Goal: Transaction & Acquisition: Book appointment/travel/reservation

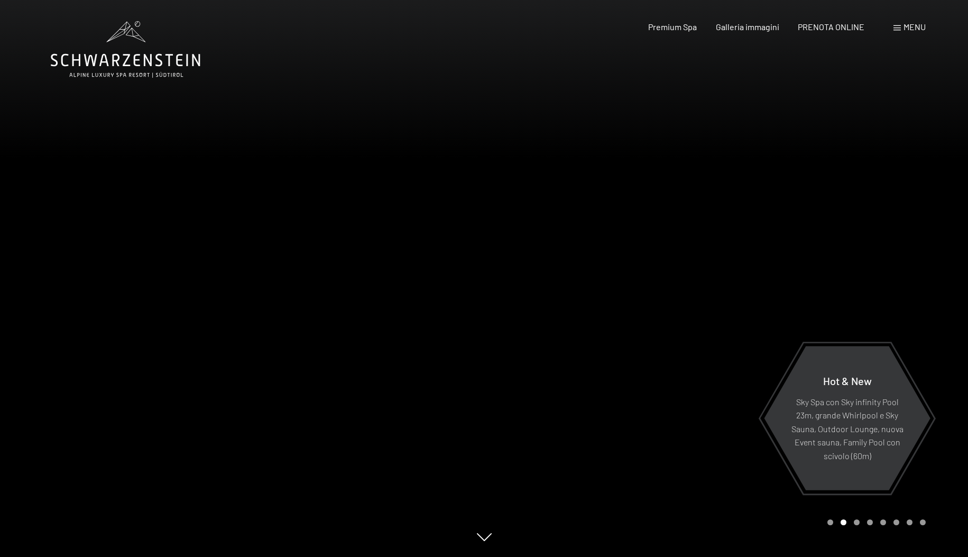
drag, startPoint x: 492, startPoint y: 465, endPoint x: 493, endPoint y: 392, distance: 73.5
click at [493, 392] on div at bounding box center [727, 278] width 485 height 557
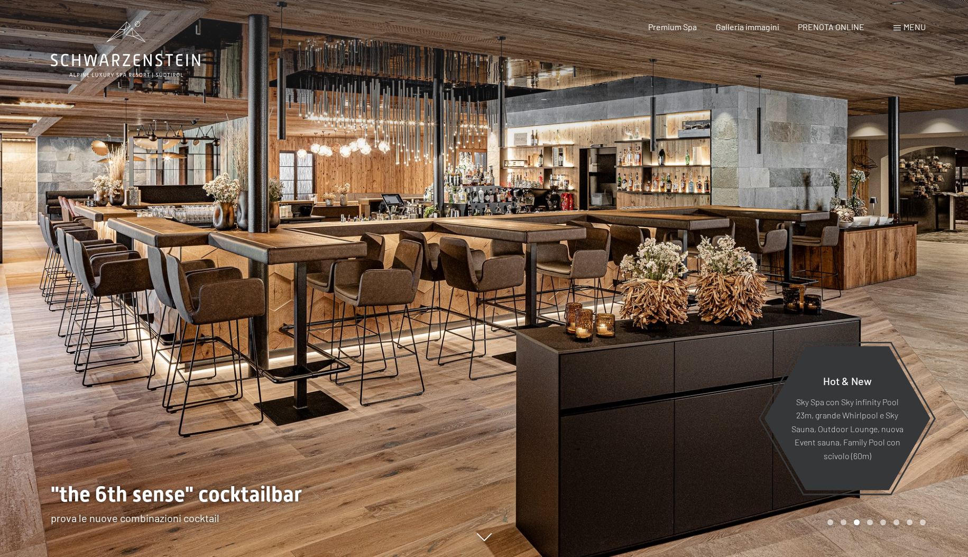
click at [845, 523] on div "Carousel Page 2" at bounding box center [844, 522] width 6 height 6
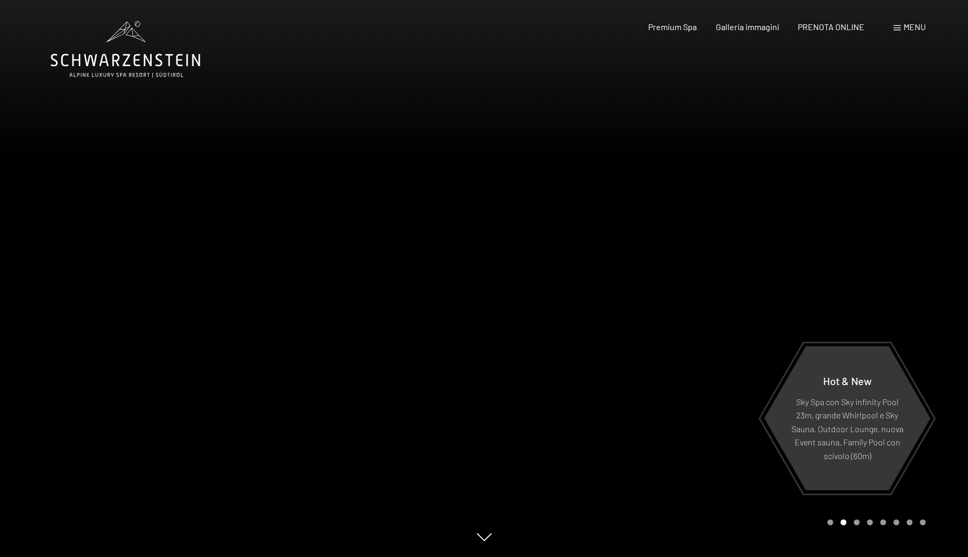
click at [857, 522] on div "Carousel Page 3" at bounding box center [857, 522] width 6 height 6
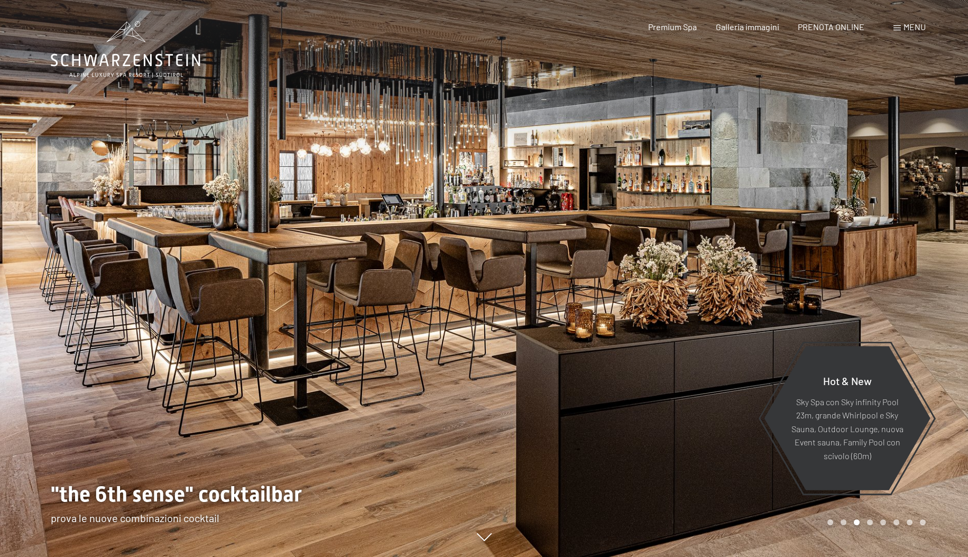
click at [866, 522] on div "Carousel Pagination" at bounding box center [875, 522] width 102 height 6
click at [870, 522] on div "Carousel Page 4" at bounding box center [870, 522] width 6 height 6
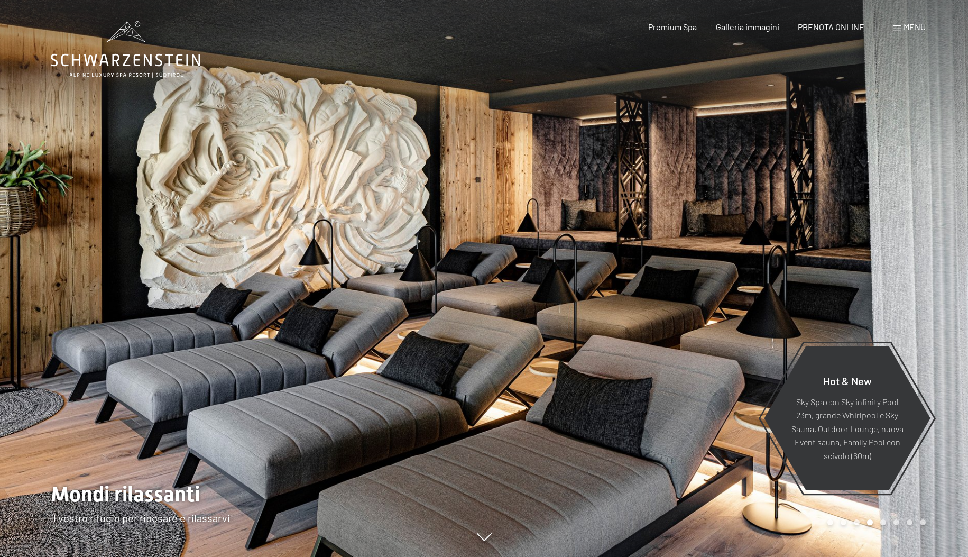
click at [881, 522] on div "Carousel Page 5" at bounding box center [884, 522] width 6 height 6
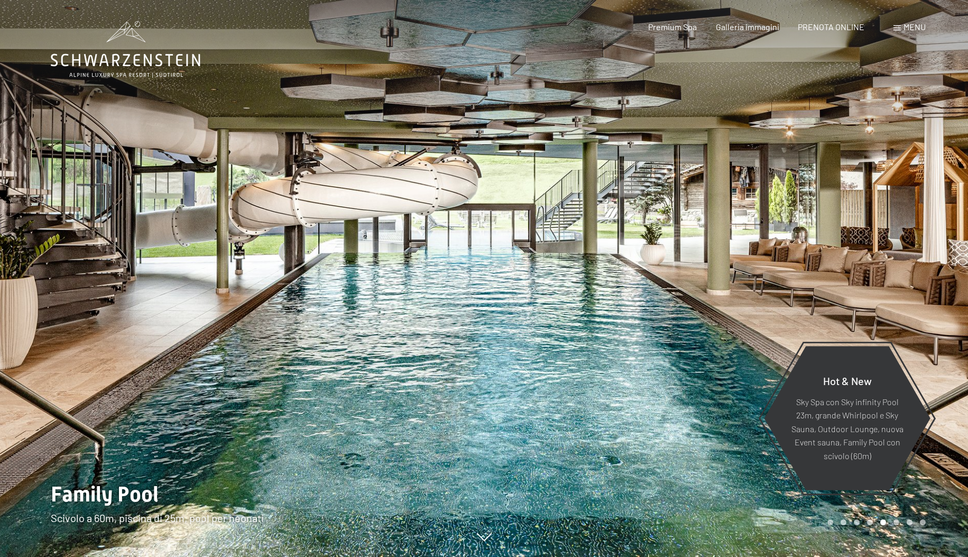
click at [897, 521] on div "Carousel Page 6" at bounding box center [897, 522] width 6 height 6
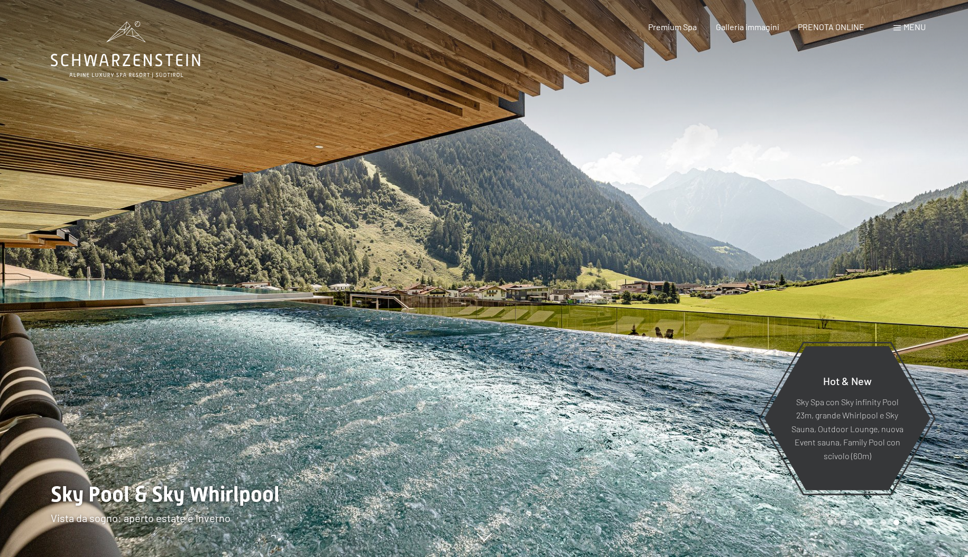
click at [910, 523] on div "Carousel Page 7" at bounding box center [910, 522] width 6 height 6
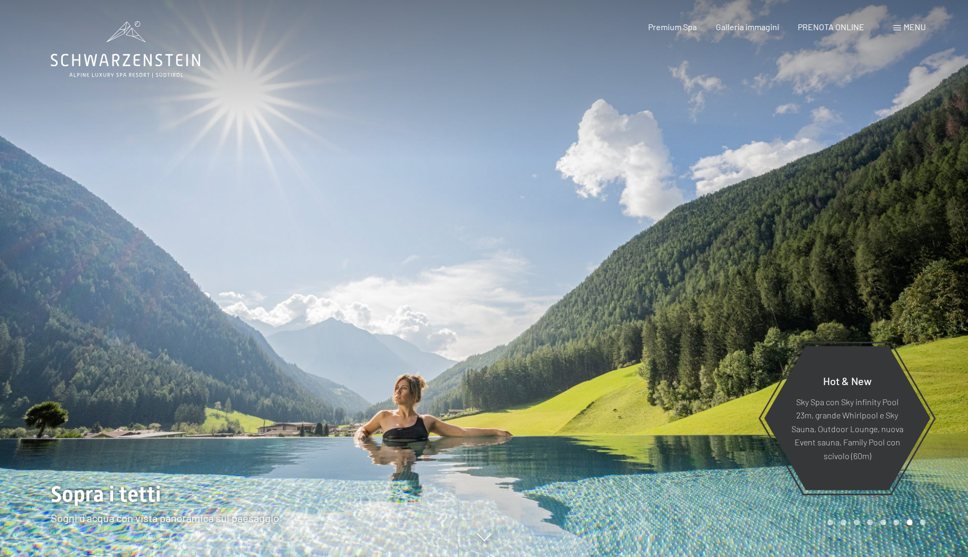
click at [928, 523] on div at bounding box center [727, 278] width 485 height 557
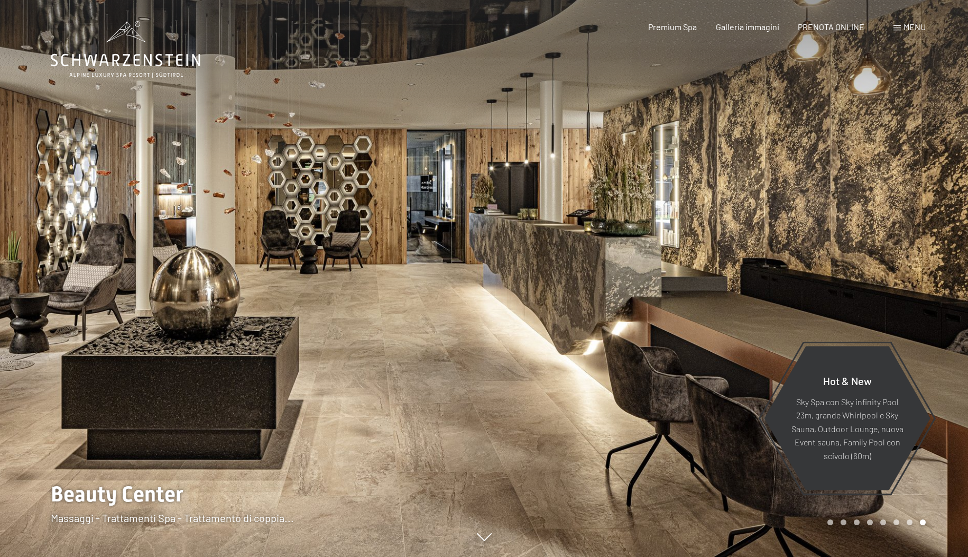
click at [940, 526] on div at bounding box center [727, 278] width 485 height 557
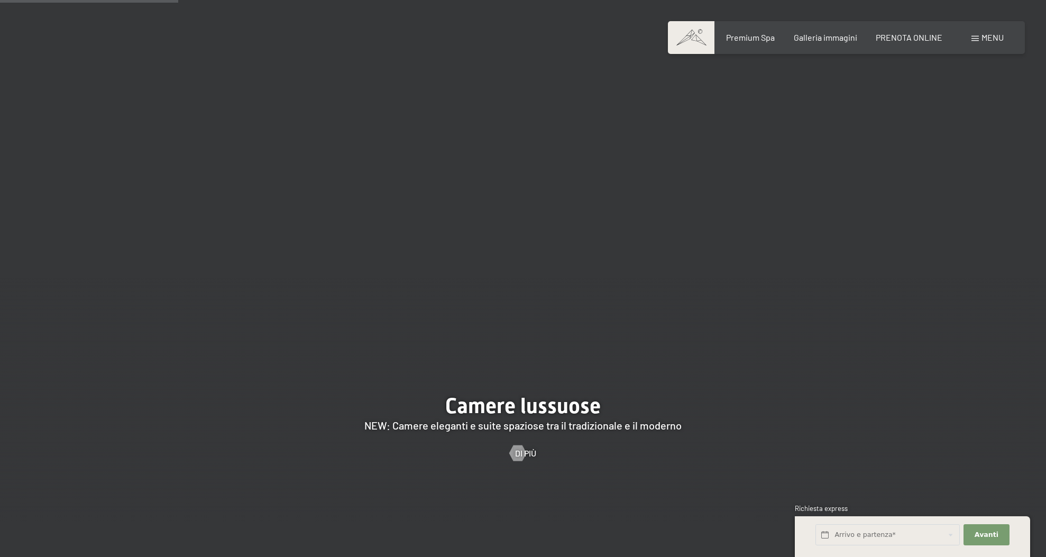
scroll to position [1013, 0]
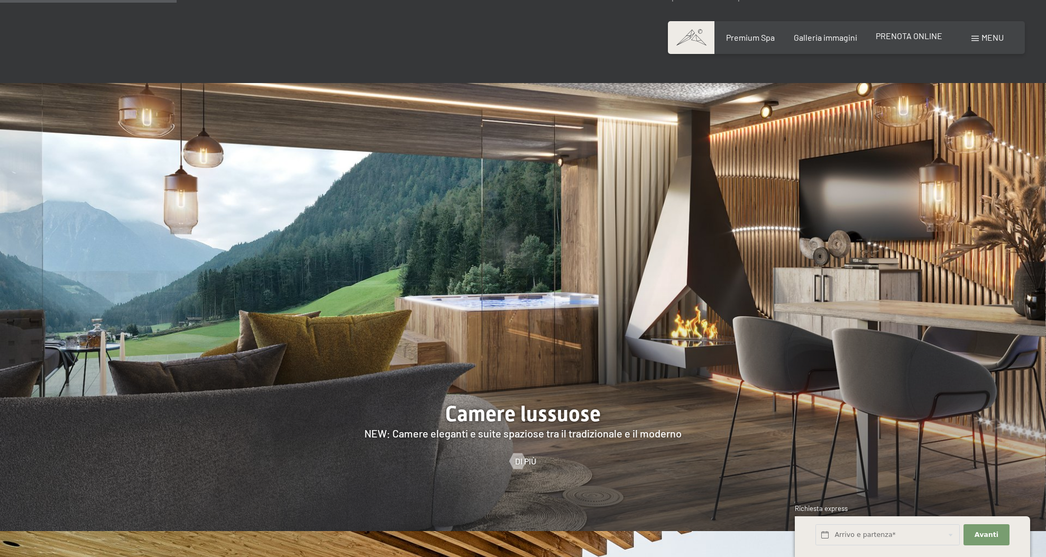
click at [910, 33] on span "PRENOTA ONLINE" at bounding box center [909, 36] width 67 height 10
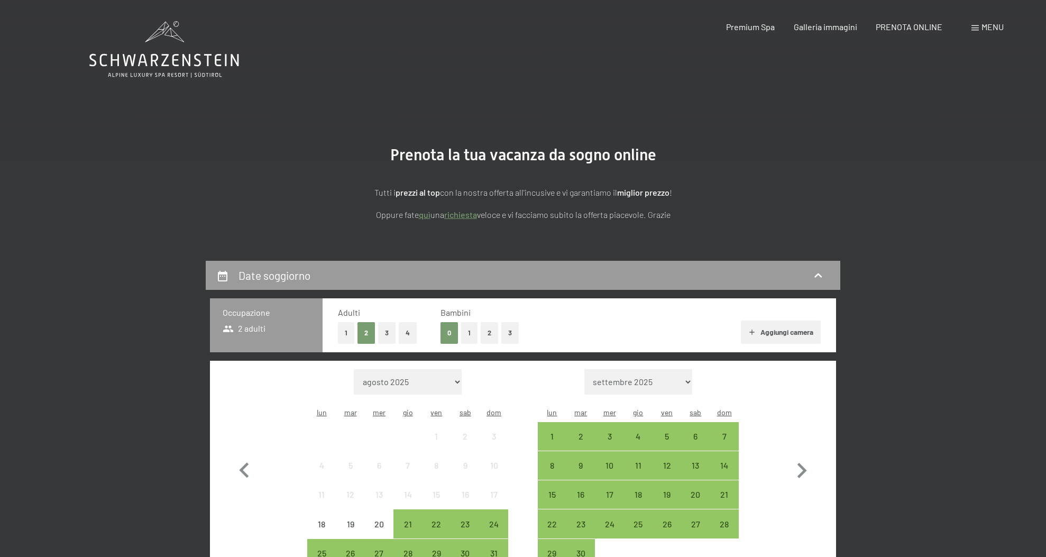
click at [486, 331] on button "2" at bounding box center [489, 333] width 17 height 22
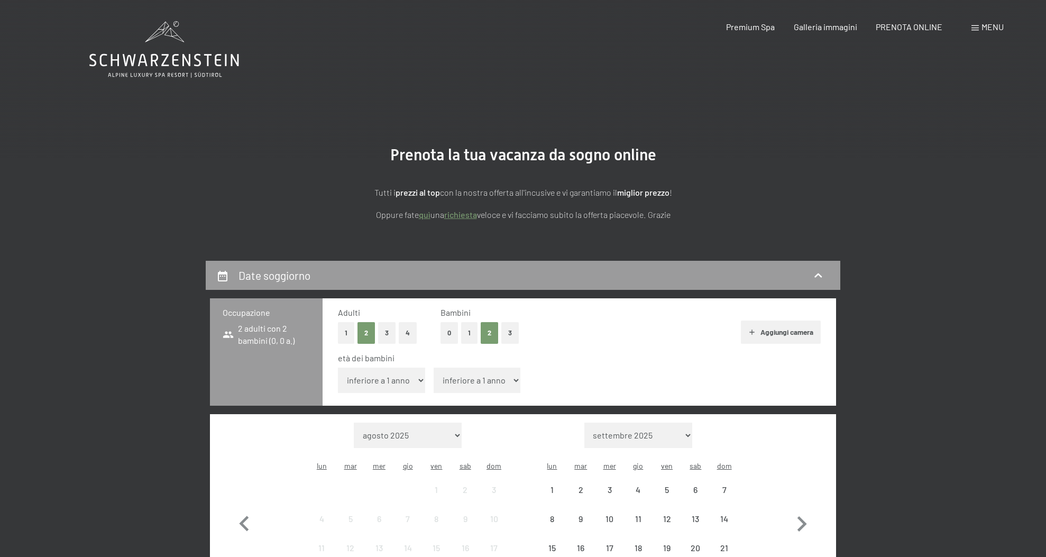
click at [402, 365] on div "età dei bambini inferiore a 1 anno 1 anno 2 anni 3 anni 4 anni 5 anni 6 anni 7 …" at bounding box center [579, 374] width 483 height 45
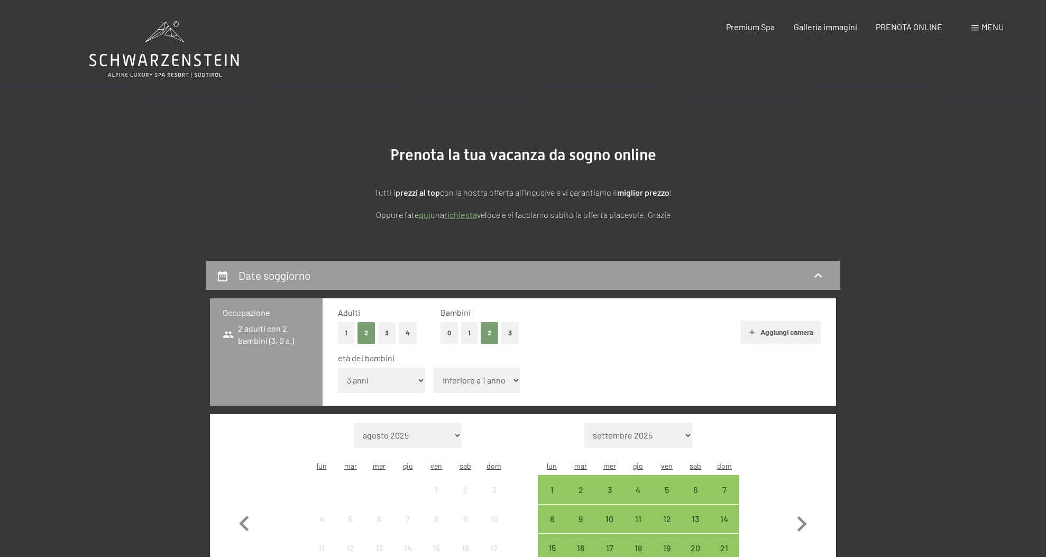
select select "4"
select select "6"
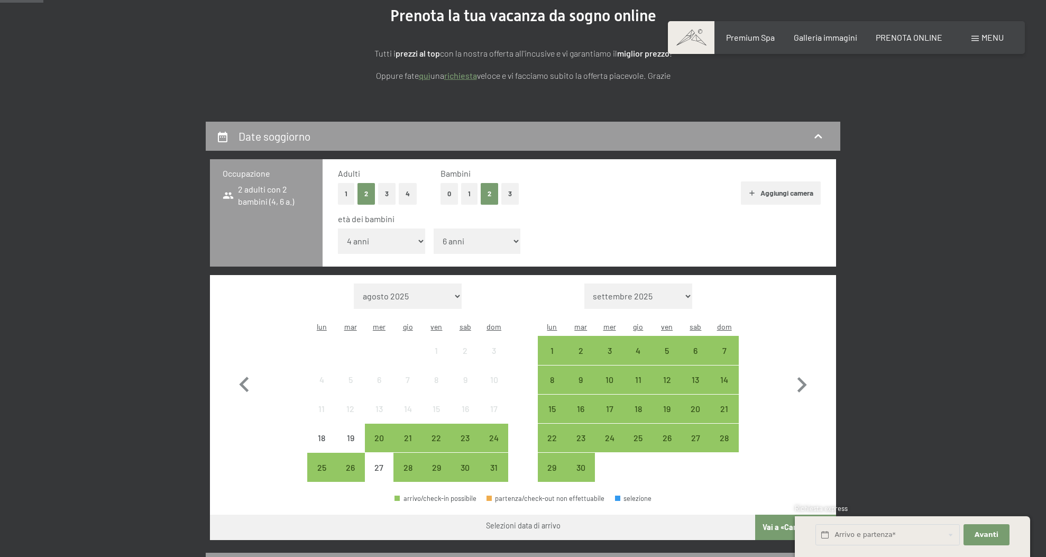
scroll to position [149, 0]
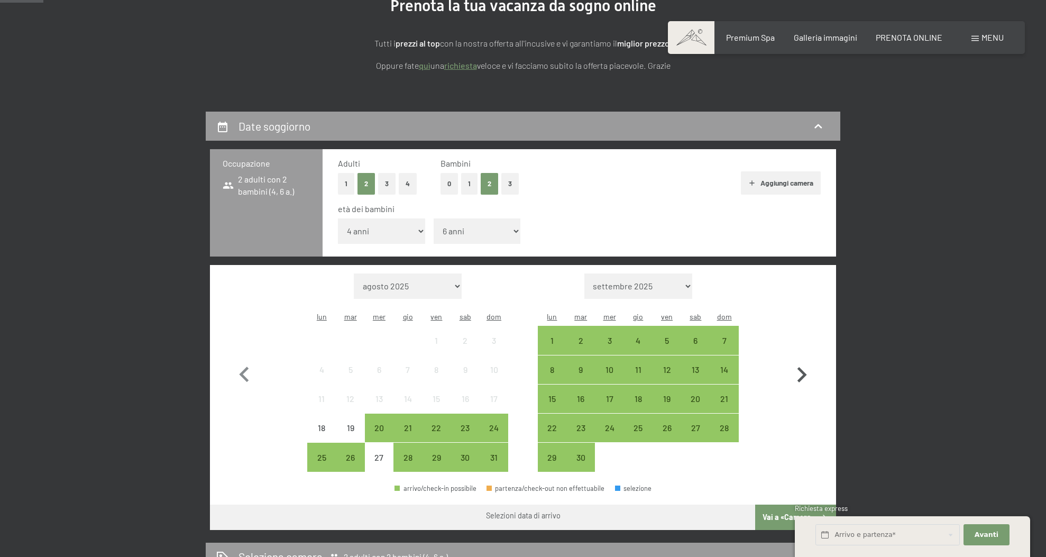
click at [802, 360] on icon "button" at bounding box center [802, 375] width 31 height 31
select select "[DATE]"
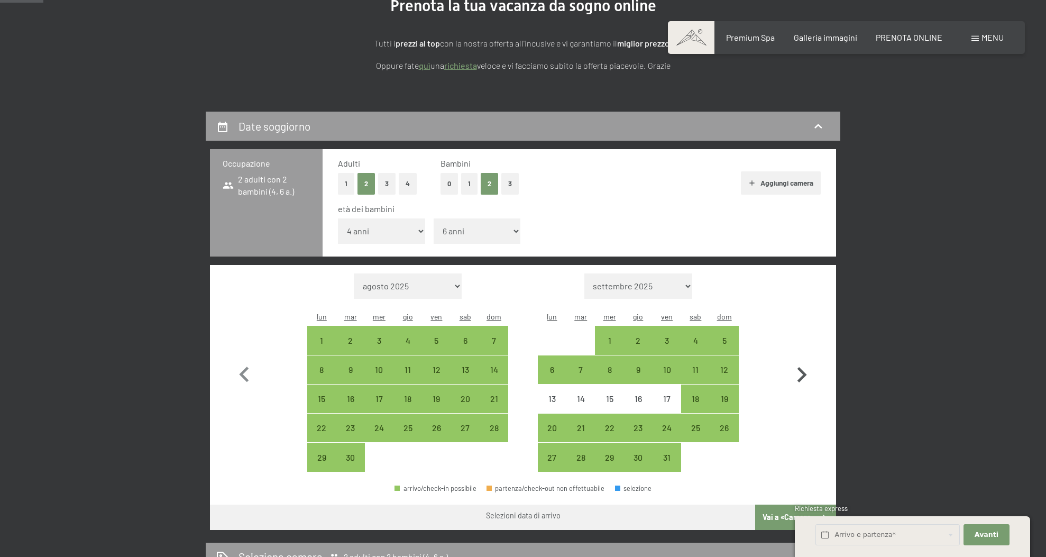
click at [805, 367] on icon "button" at bounding box center [803, 374] width 10 height 15
select select "[DATE]"
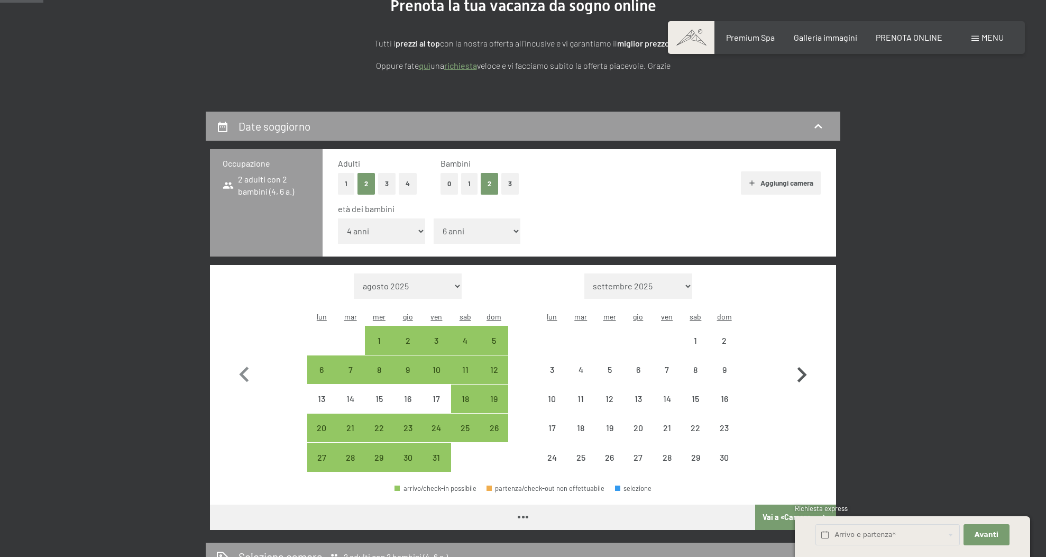
select select "[DATE]"
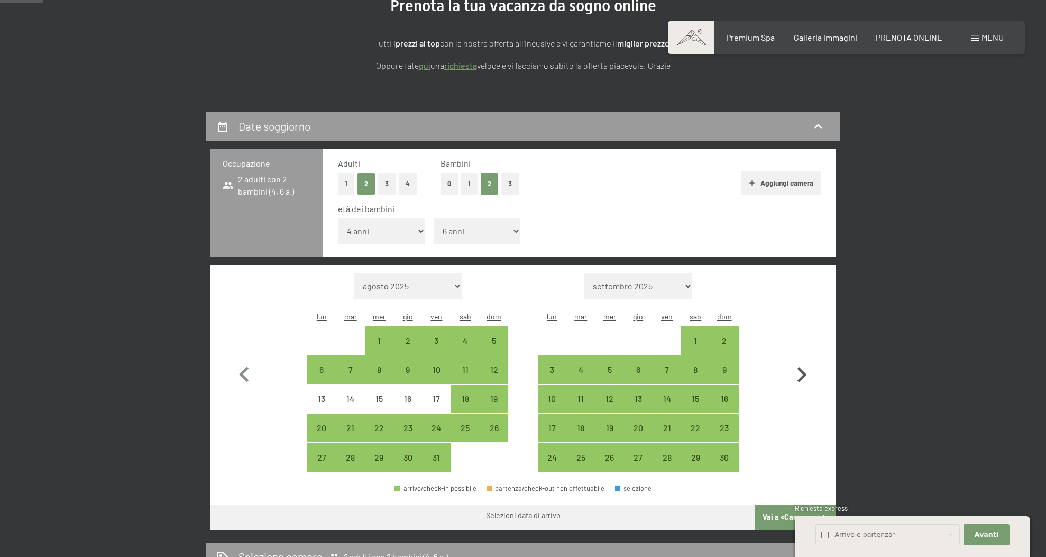
click at [803, 360] on icon "button" at bounding box center [802, 375] width 31 height 31
select select "[DATE]"
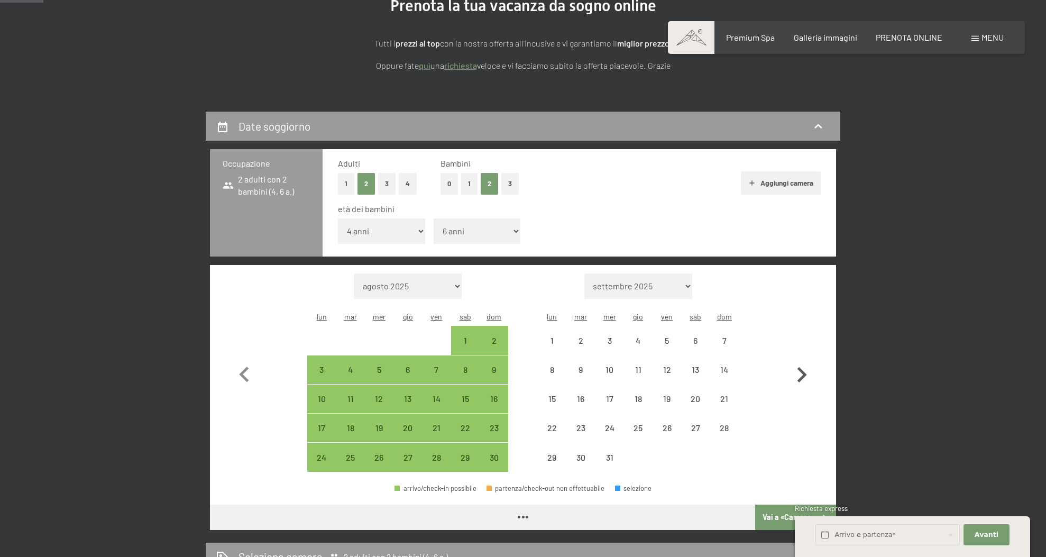
select select "[DATE]"
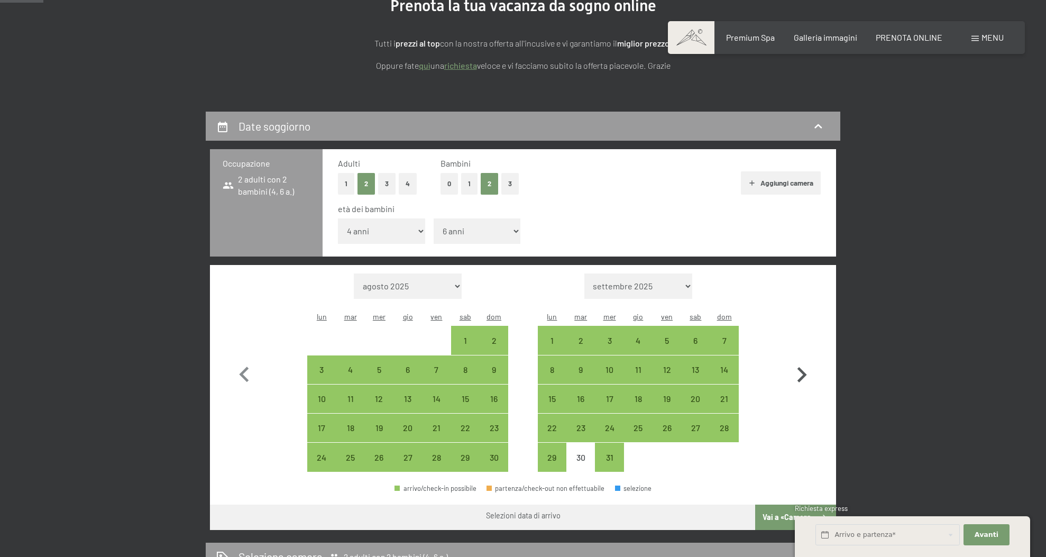
click at [803, 360] on icon "button" at bounding box center [802, 375] width 31 height 31
select select "[DATE]"
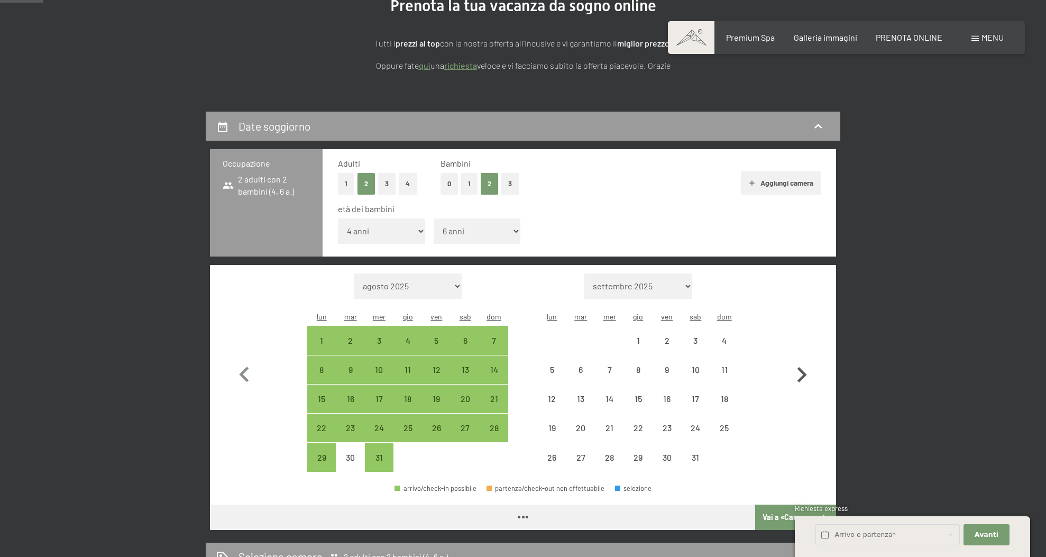
select select "[DATE]"
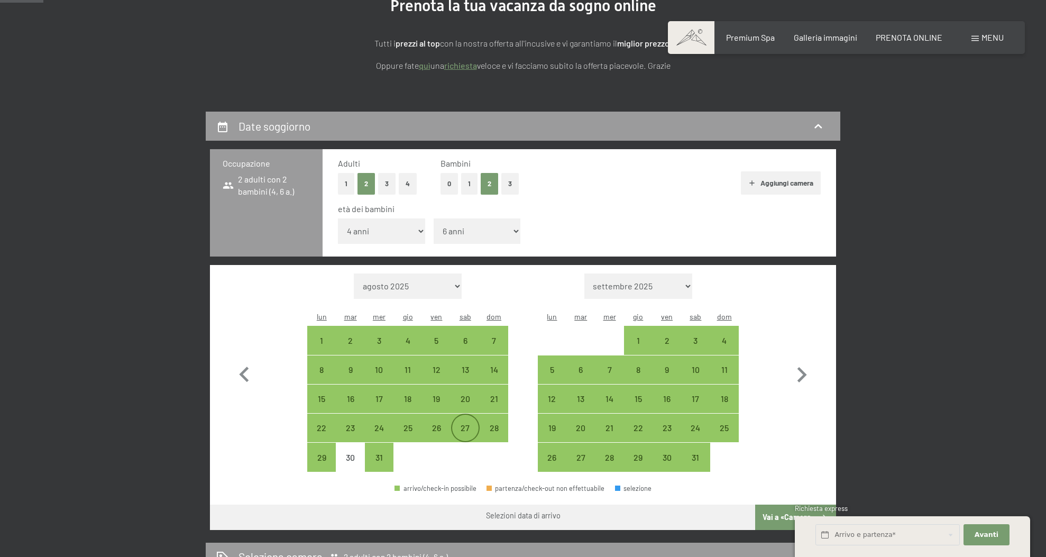
click at [467, 424] on div "27" at bounding box center [465, 437] width 26 height 26
select select "[DATE]"
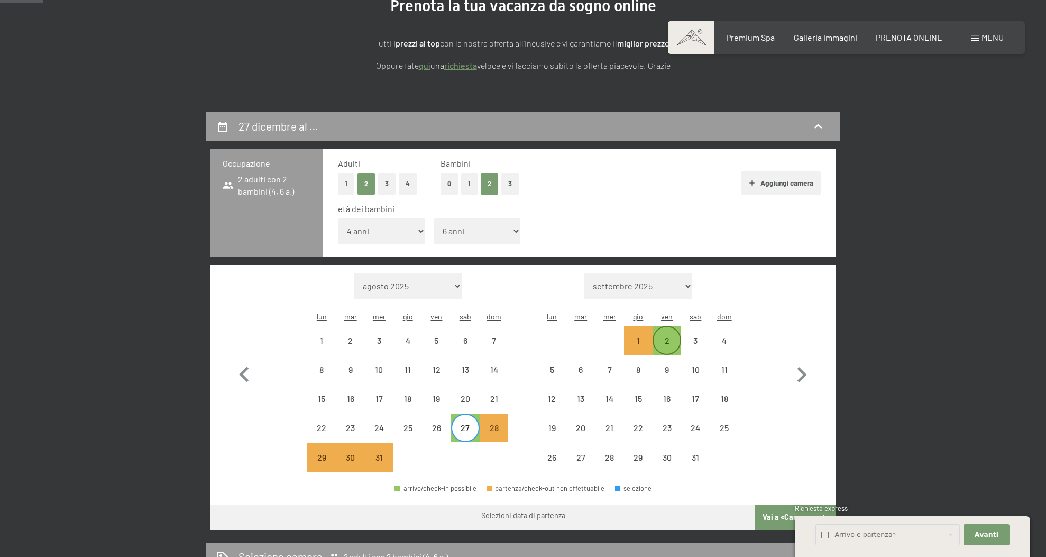
click at [663, 336] on div "2" at bounding box center [667, 349] width 26 height 26
select select "[DATE]"
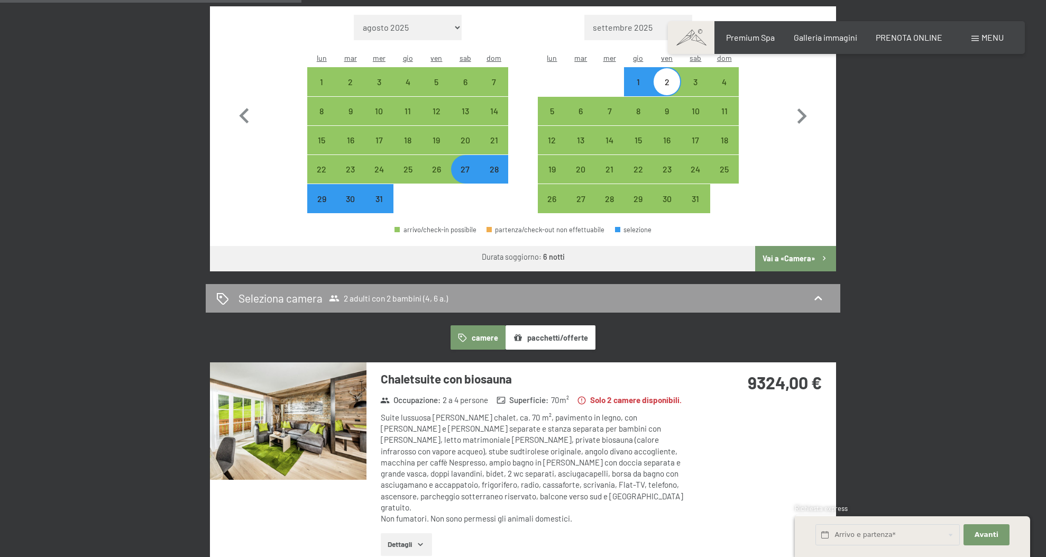
scroll to position [241, 0]
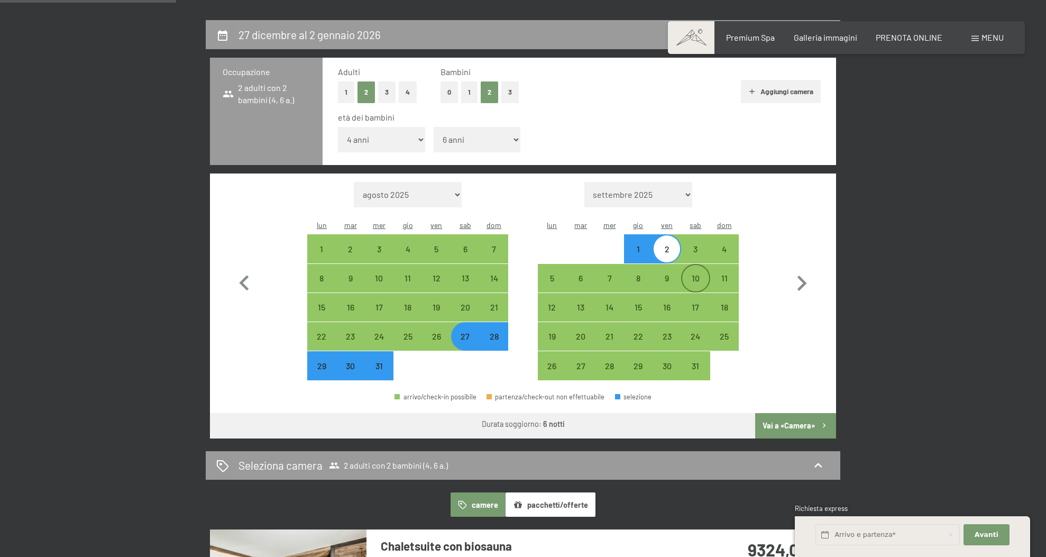
click at [692, 274] on div "10" at bounding box center [695, 287] width 26 height 26
select select "[DATE]"
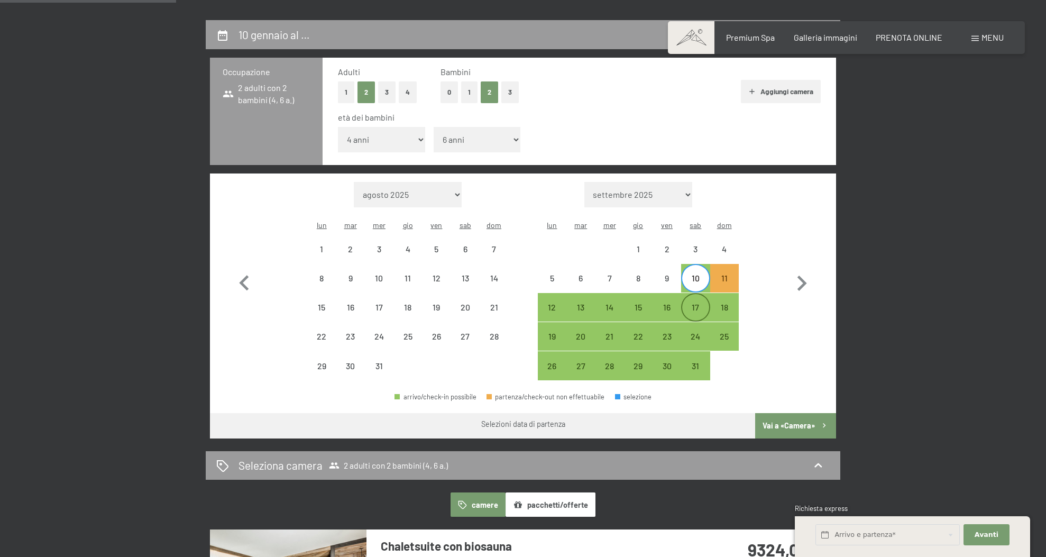
click at [695, 303] on div "17" at bounding box center [695, 316] width 26 height 26
select select "[DATE]"
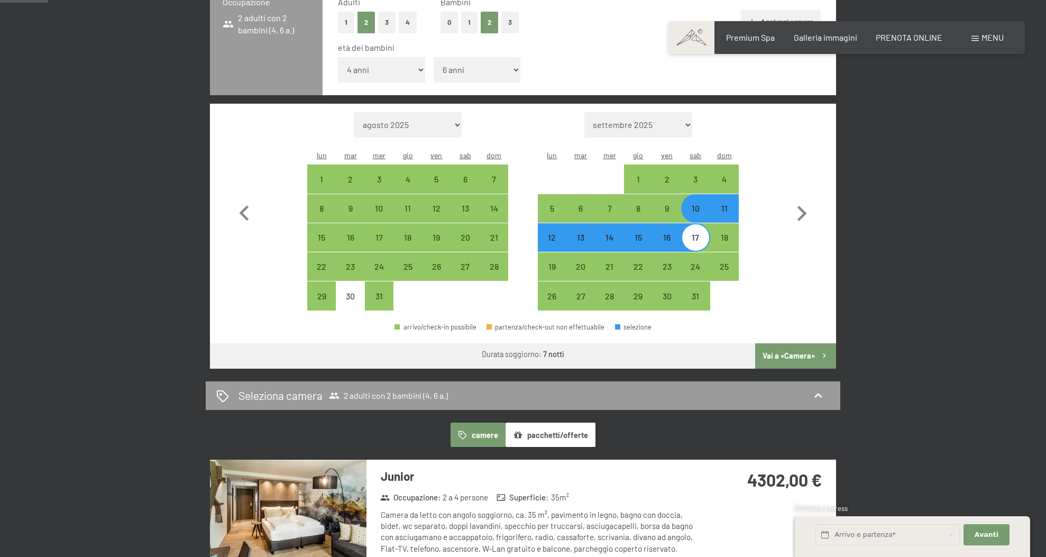
scroll to position [227, 0]
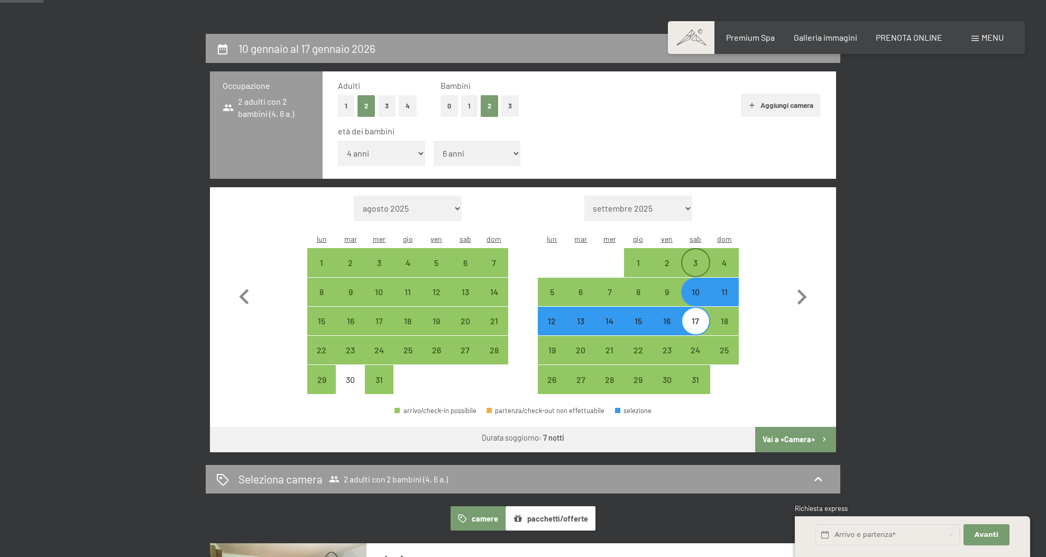
click at [697, 259] on div "3" at bounding box center [695, 272] width 26 height 26
select select "[DATE]"
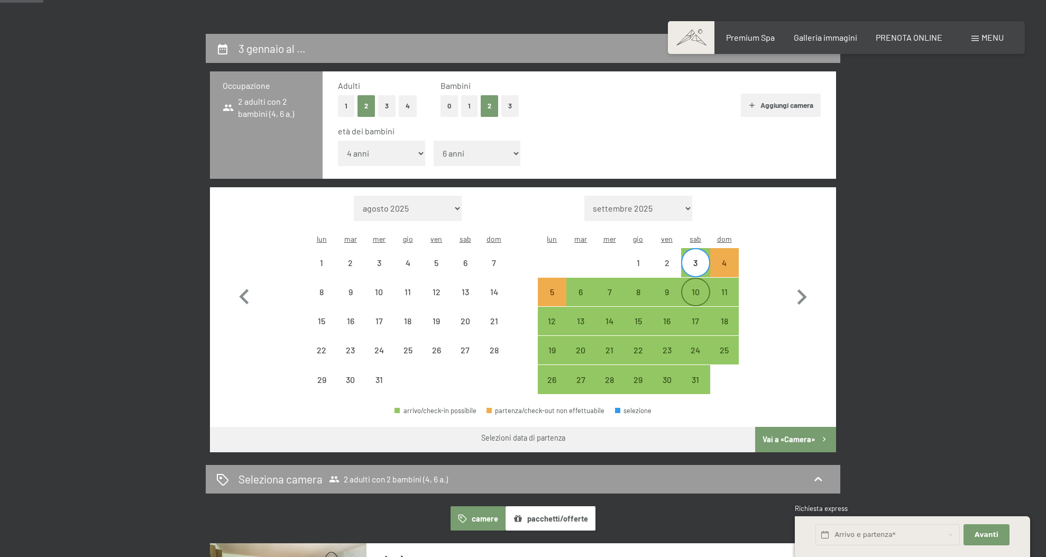
click at [697, 288] on div "10" at bounding box center [695, 301] width 26 height 26
select select "[DATE]"
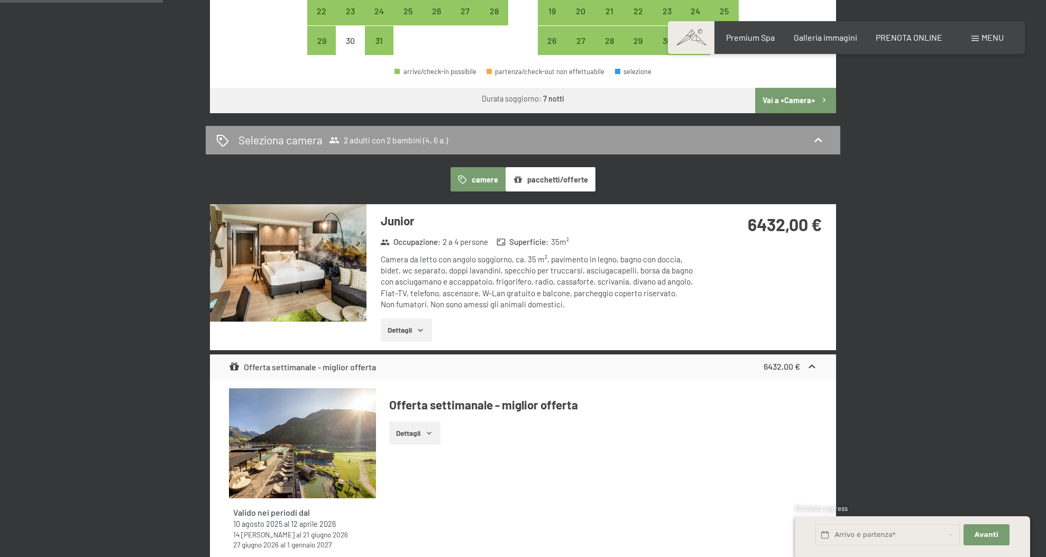
scroll to position [678, 0]
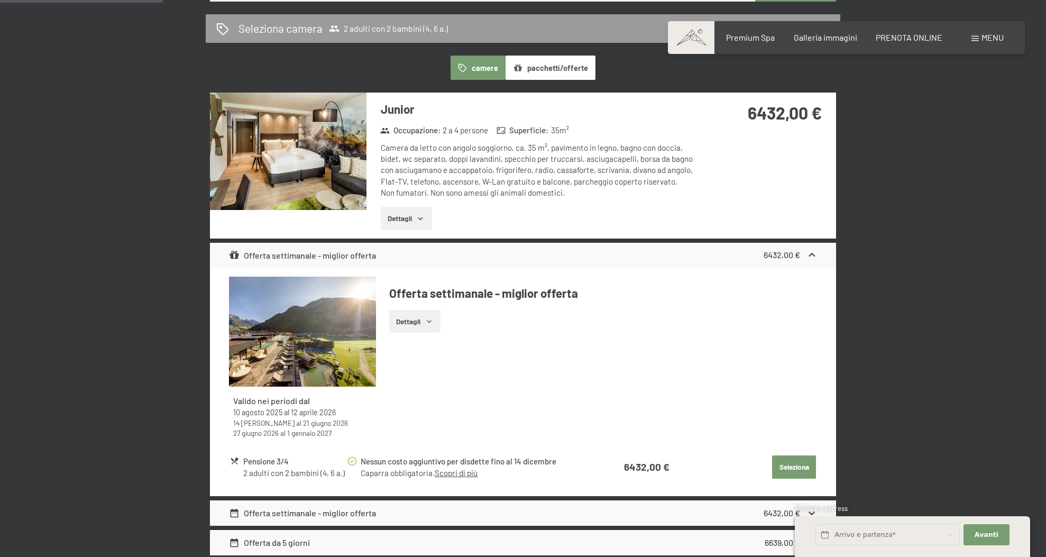
click at [430, 310] on button "Dettagli" at bounding box center [414, 321] width 51 height 23
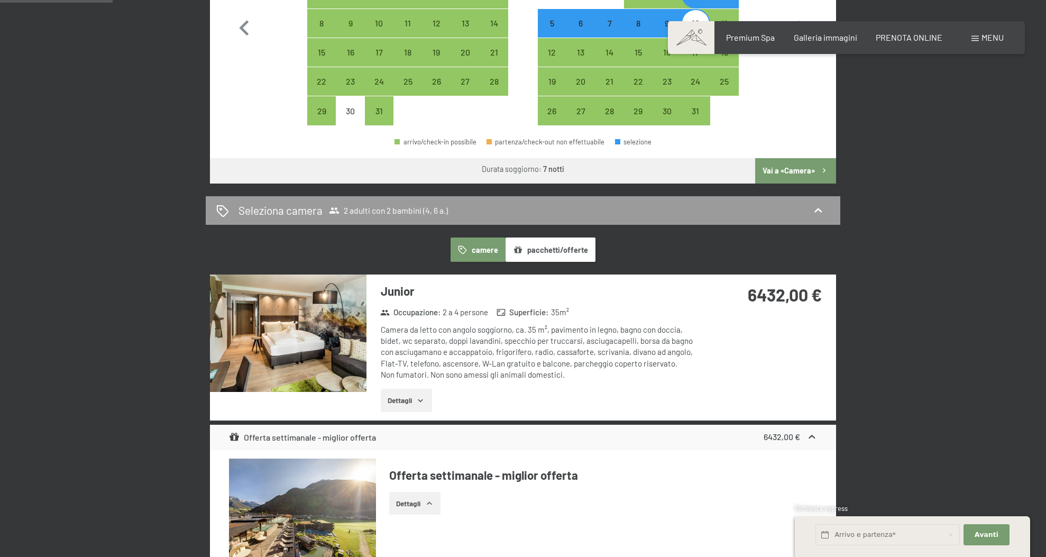
scroll to position [477, 0]
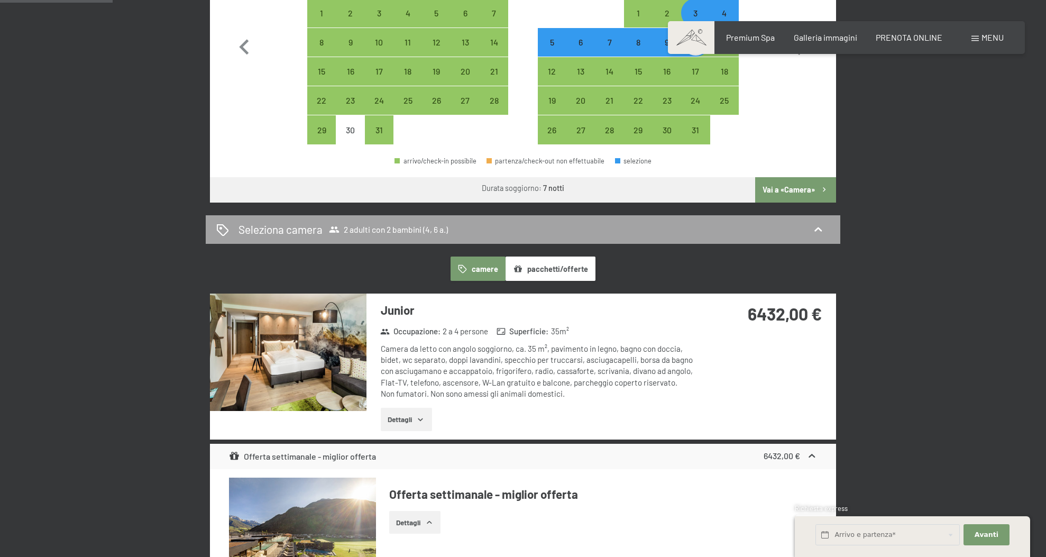
click at [820, 227] on icon at bounding box center [818, 229] width 7 height 4
select select "[DATE]"
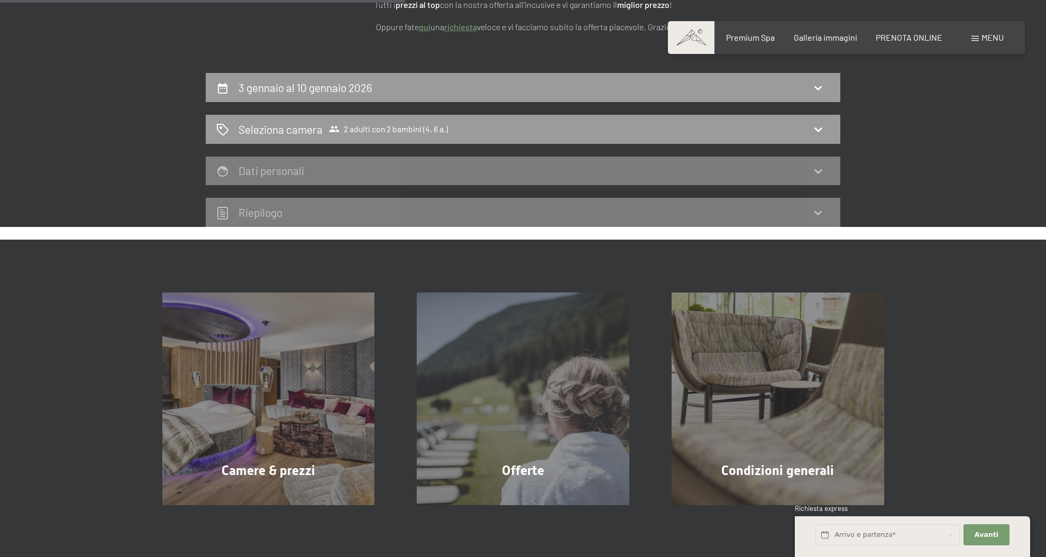
scroll to position [93, 0]
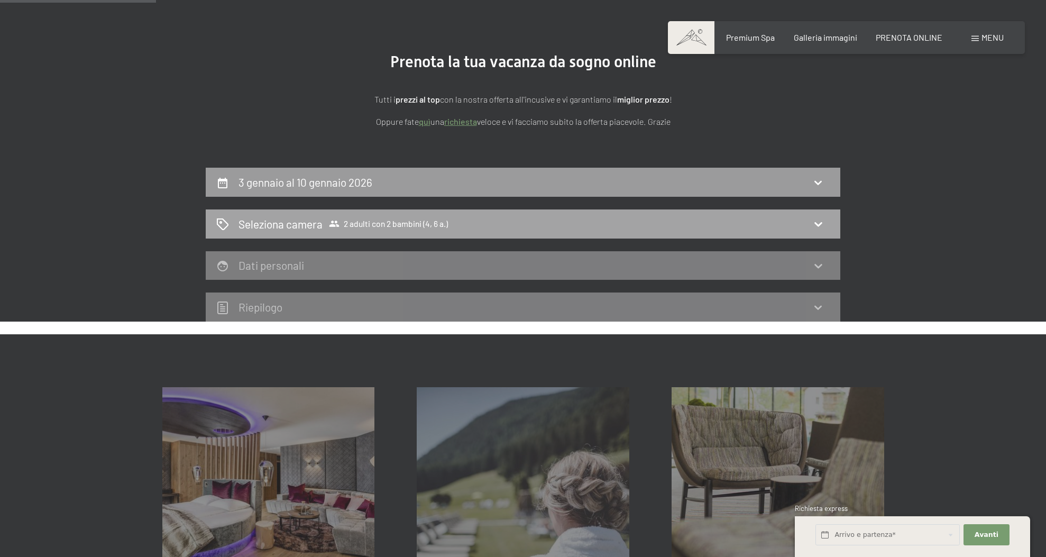
click at [819, 224] on icon at bounding box center [818, 224] width 7 height 4
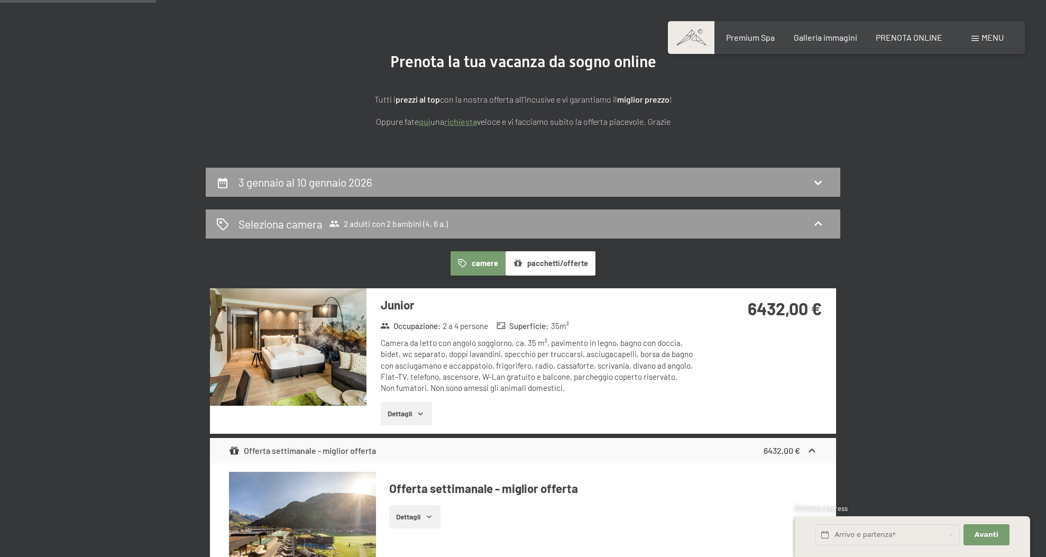
click at [822, 184] on icon at bounding box center [818, 182] width 13 height 13
select select "4"
select select "6"
select select "[DATE]"
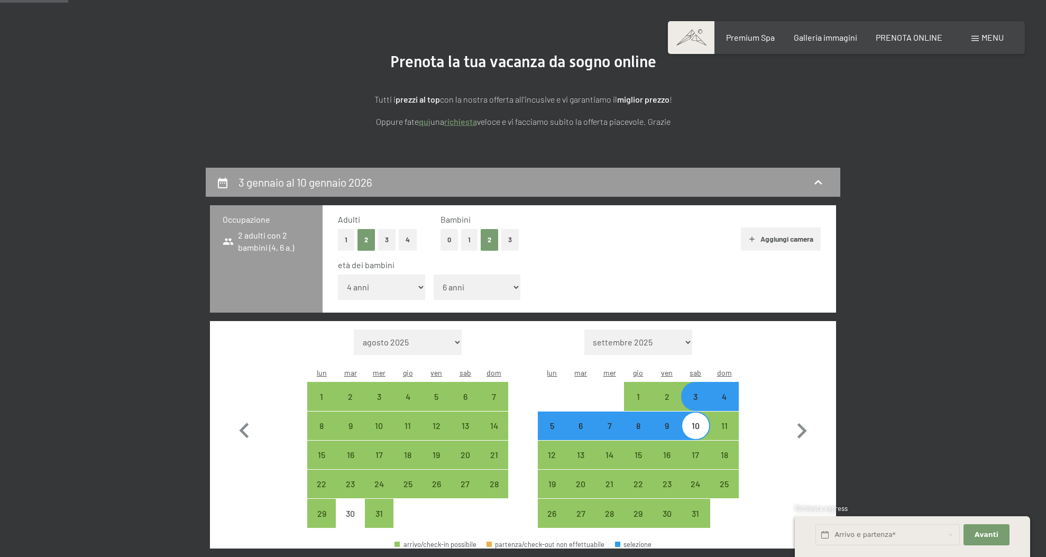
scroll to position [260, 0]
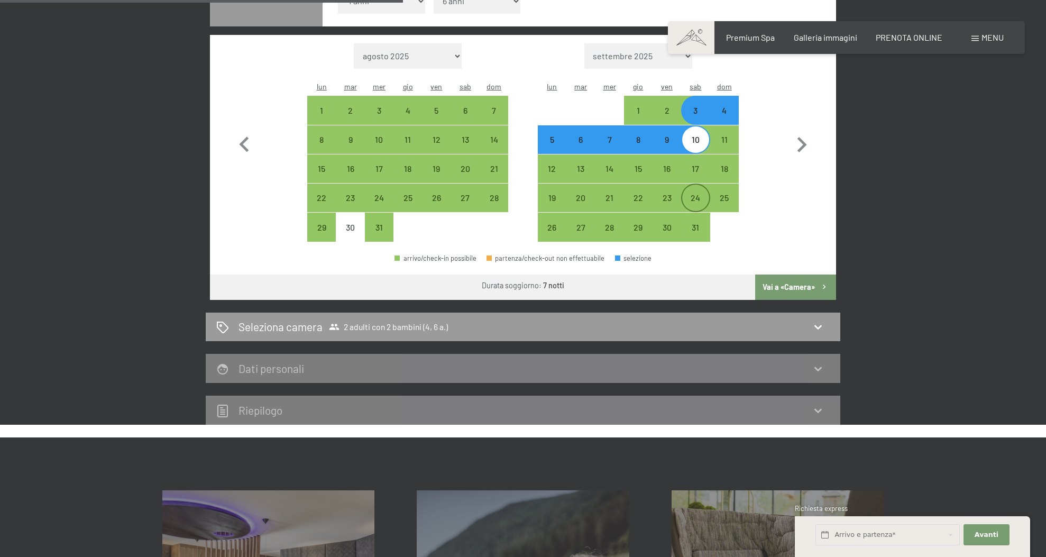
click at [692, 319] on div "Seleziona camera 2 adulti con 2 bambini (4, 6 a.)" at bounding box center [523, 326] width 614 height 15
select select "[DATE]"
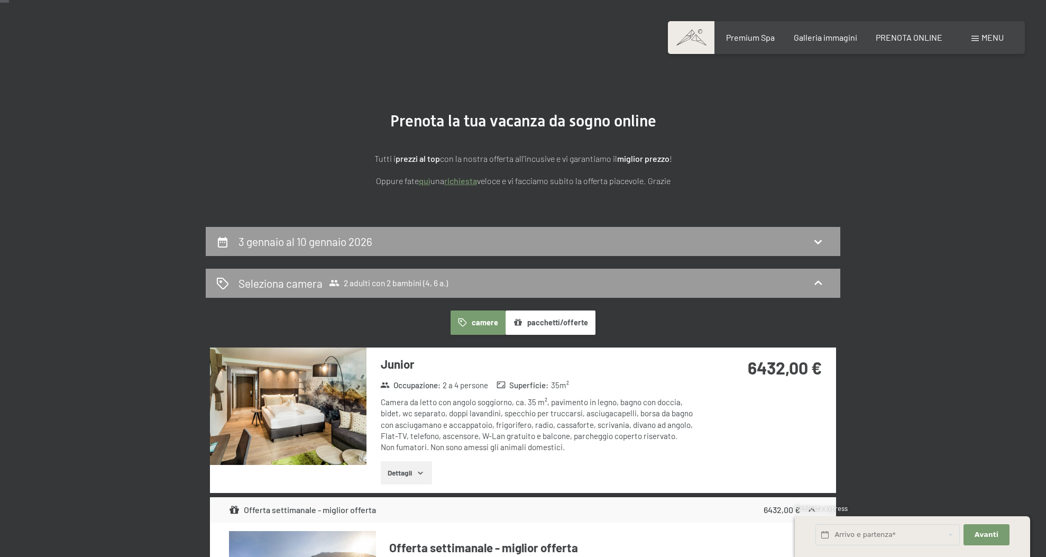
click at [690, 244] on div "3 gennaio al 10 gennaio 2026" at bounding box center [523, 241] width 614 height 15
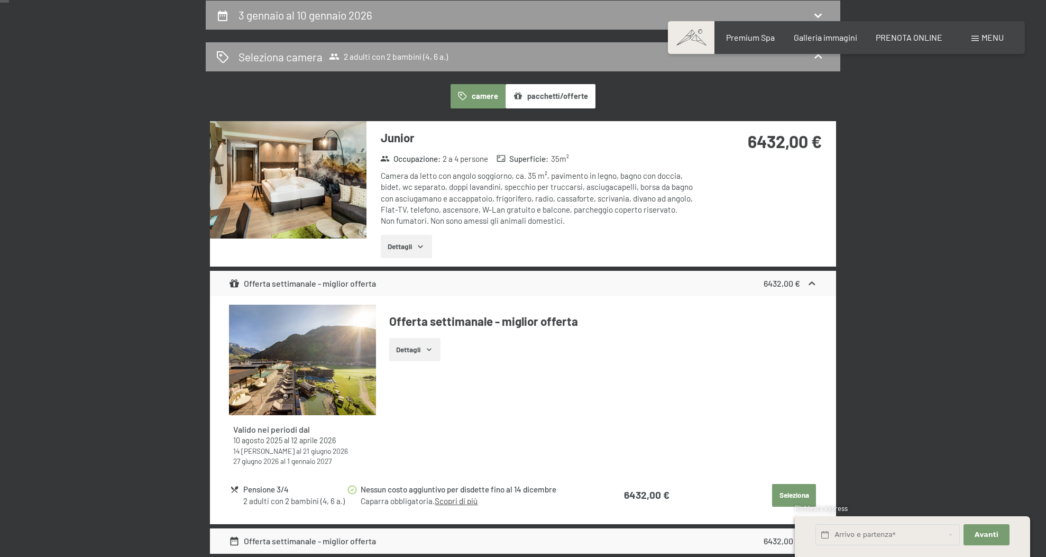
select select "4"
select select "6"
select select "[DATE]"
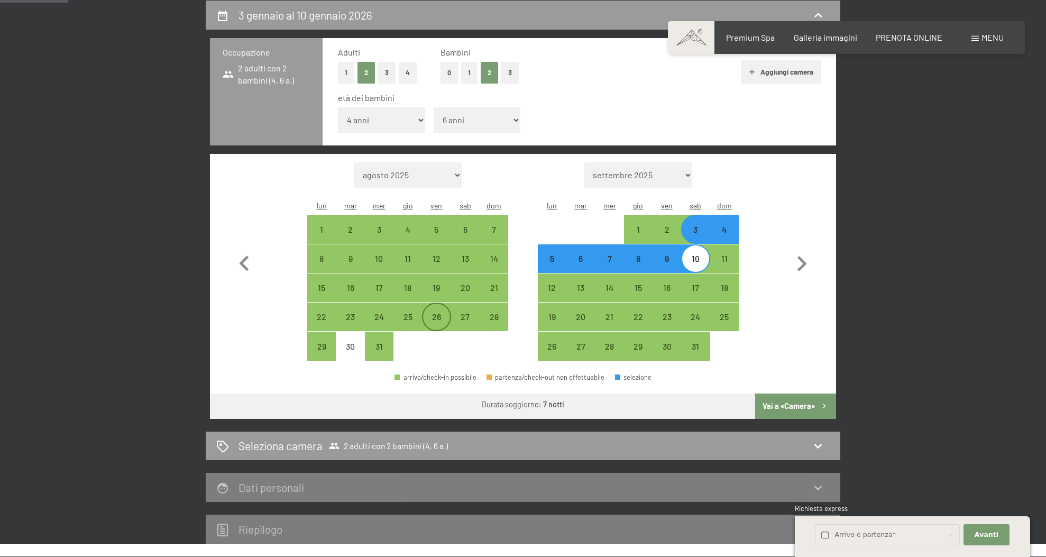
click at [437, 313] on div "26" at bounding box center [436, 326] width 26 height 26
select select "[DATE]"
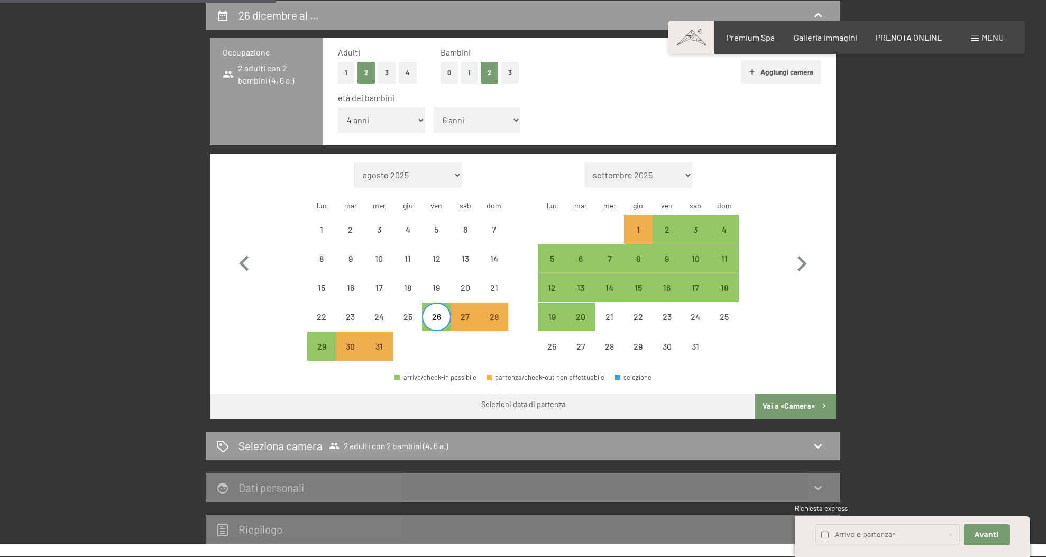
scroll to position [260, 0]
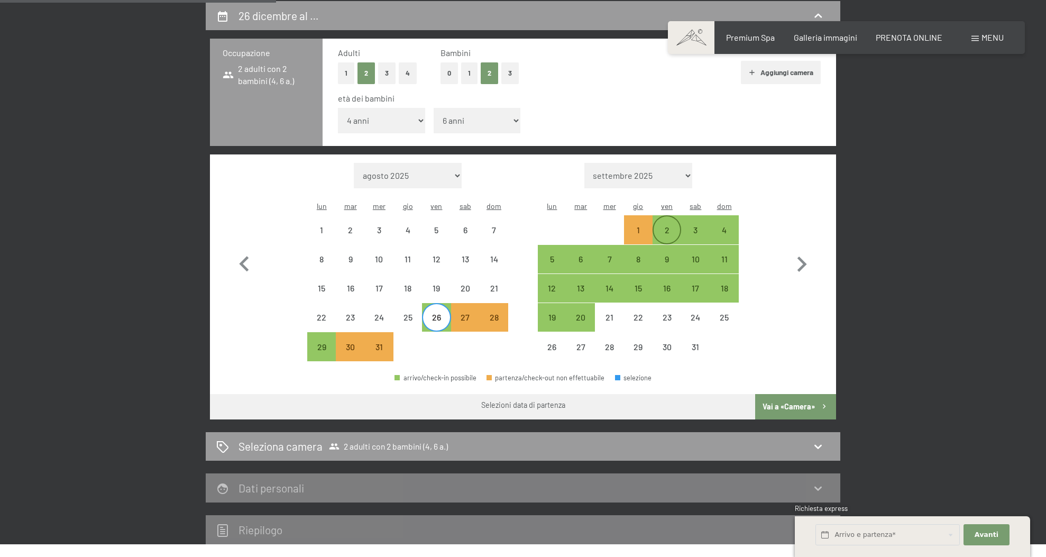
click at [672, 226] on div "2" at bounding box center [667, 239] width 26 height 26
select select "[DATE]"
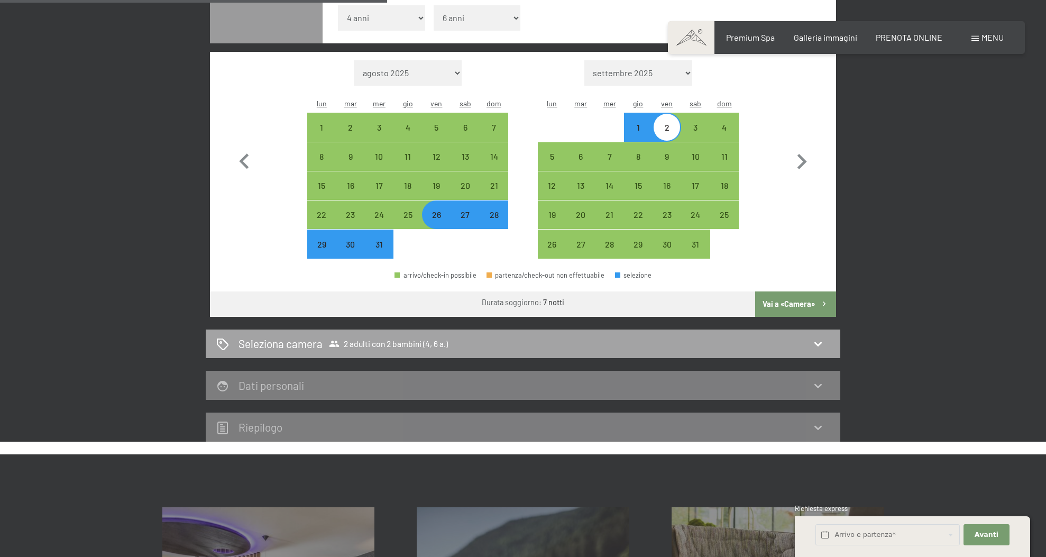
scroll to position [364, 0]
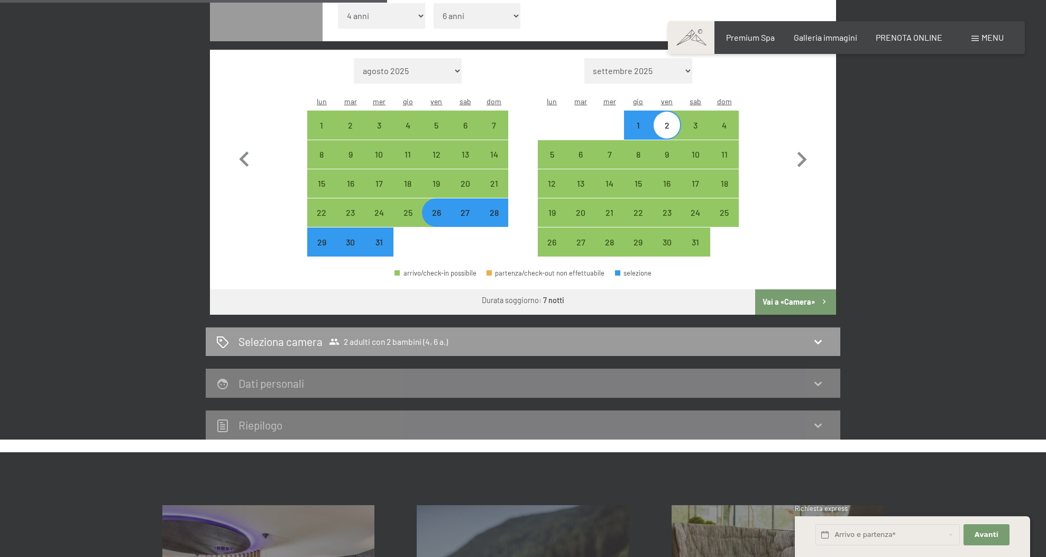
click at [789, 289] on button "Vai a «Camera»" at bounding box center [795, 301] width 81 height 25
select select "[DATE]"
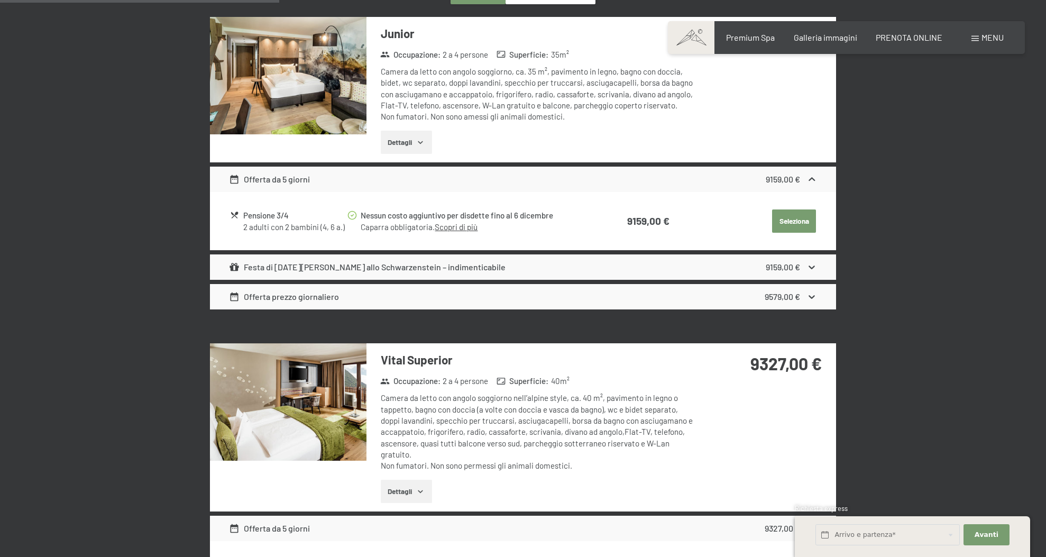
scroll to position [260, 0]
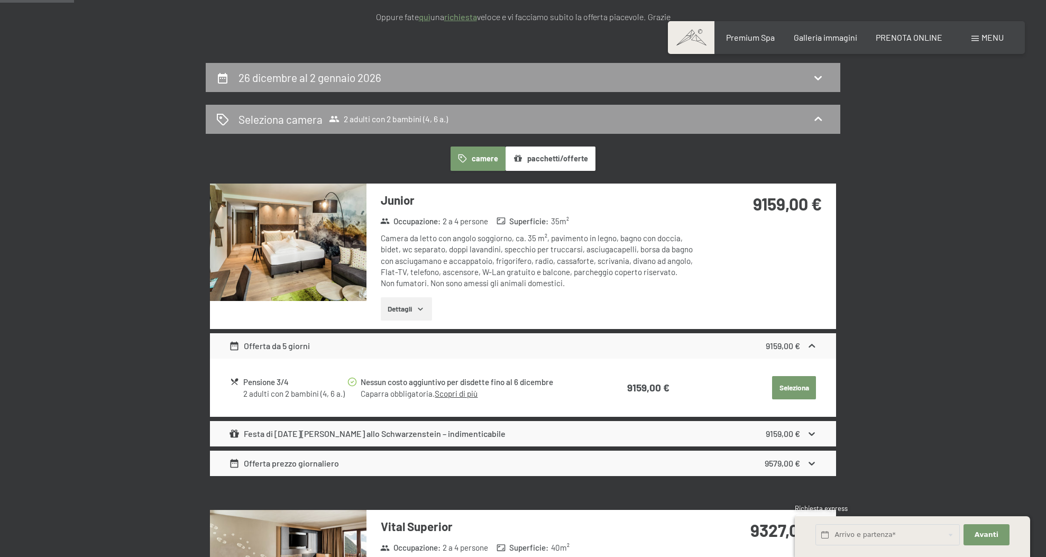
click at [519, 75] on div "26 dicembre al 2 gennaio 2026" at bounding box center [523, 77] width 614 height 15
select select "4"
select select "6"
select select "[DATE]"
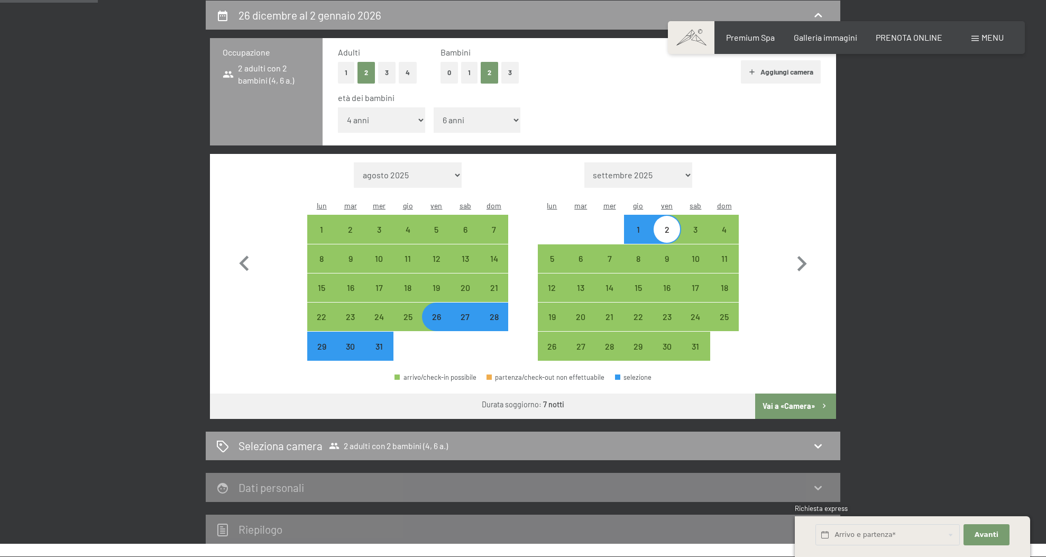
click at [383, 342] on div "31" at bounding box center [379, 355] width 26 height 26
select select "[DATE]"
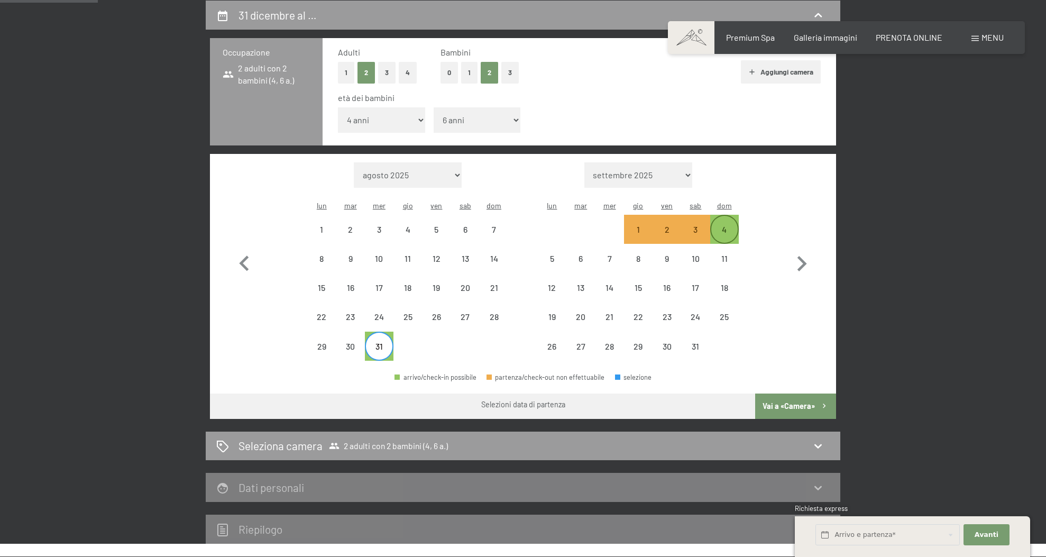
click at [721, 225] on div "4" at bounding box center [724, 238] width 26 height 26
select select "[DATE]"
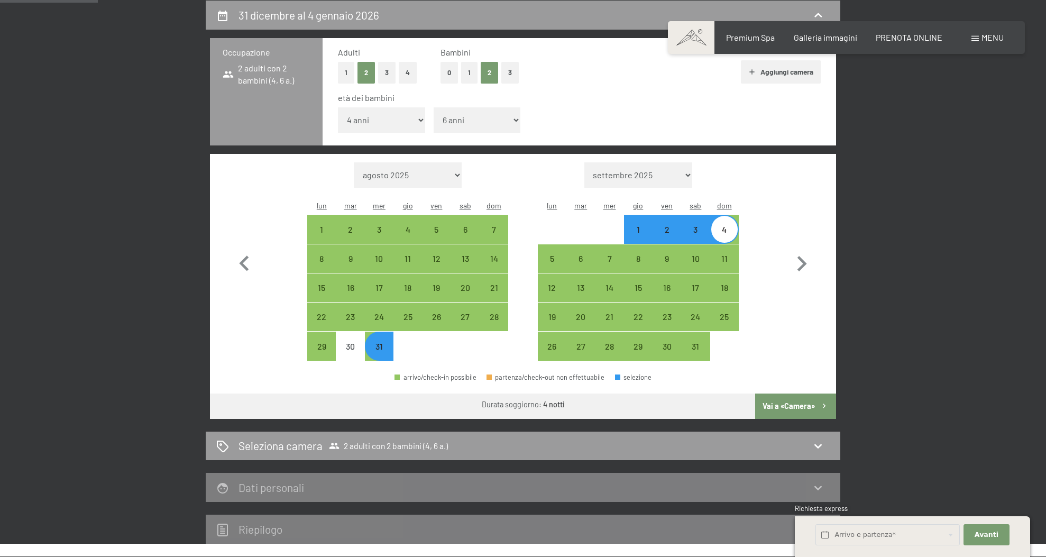
click at [773, 394] on button "Vai a «Camera»" at bounding box center [795, 406] width 81 height 25
select select "[DATE]"
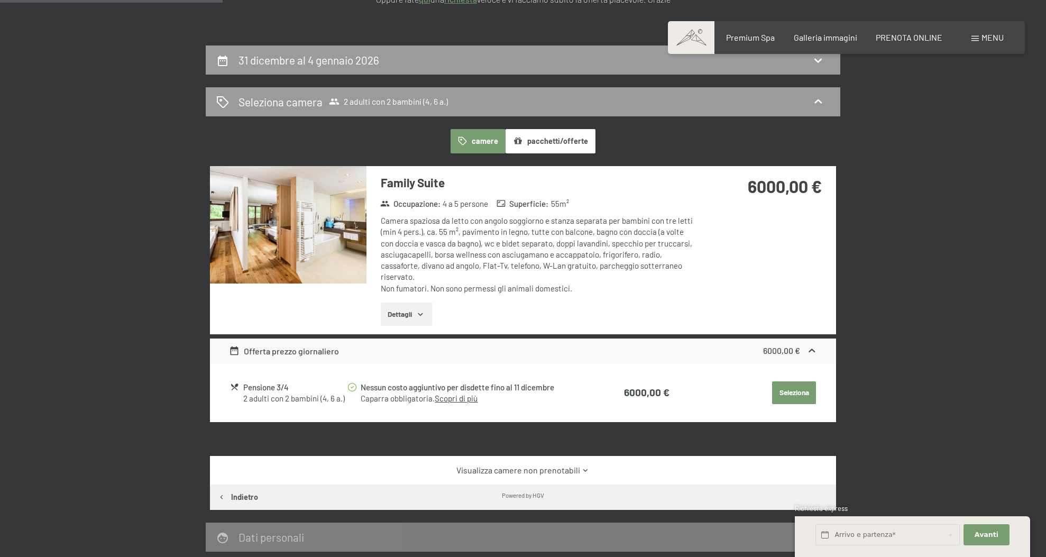
scroll to position [217, 0]
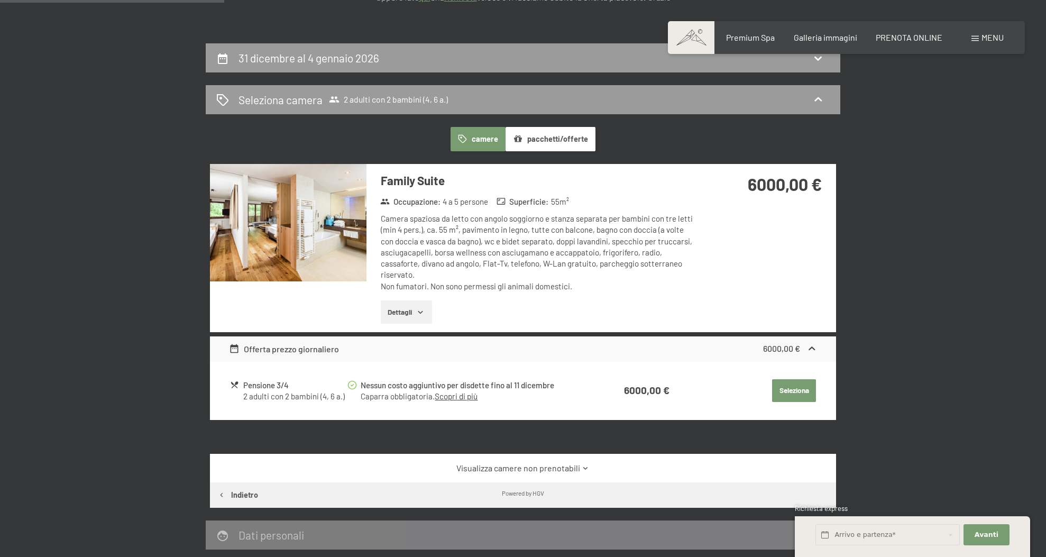
click at [286, 252] on img at bounding box center [288, 222] width 157 height 117
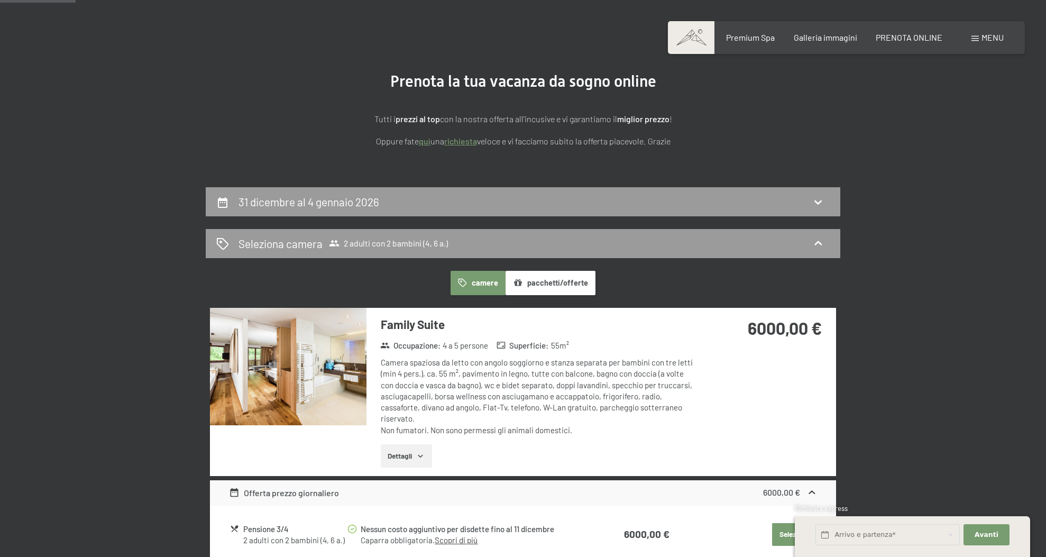
click at [431, 197] on div "31 dicembre al 4 gennaio 2026" at bounding box center [523, 201] width 614 height 15
select select "4"
select select "6"
select select "[DATE]"
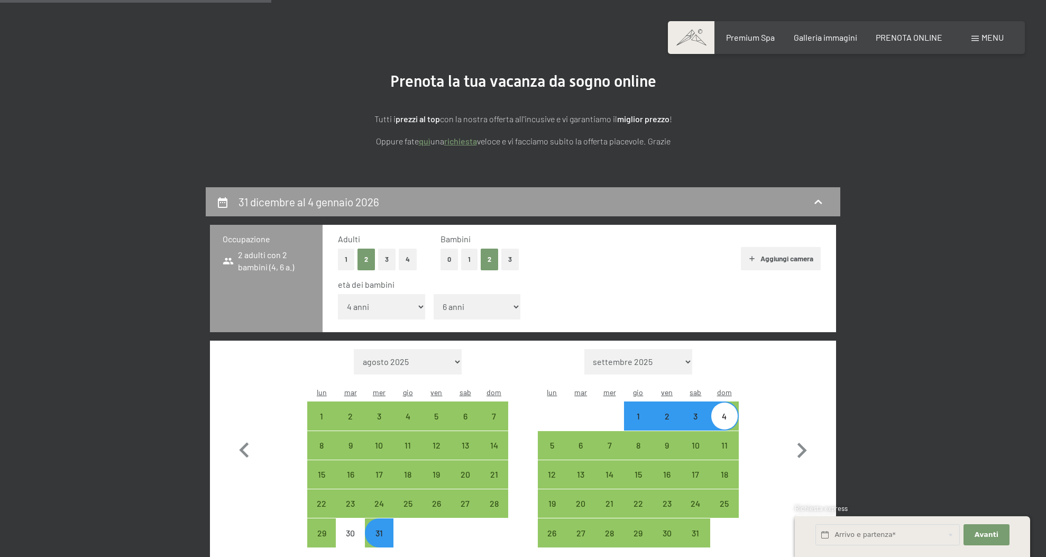
scroll to position [260, 0]
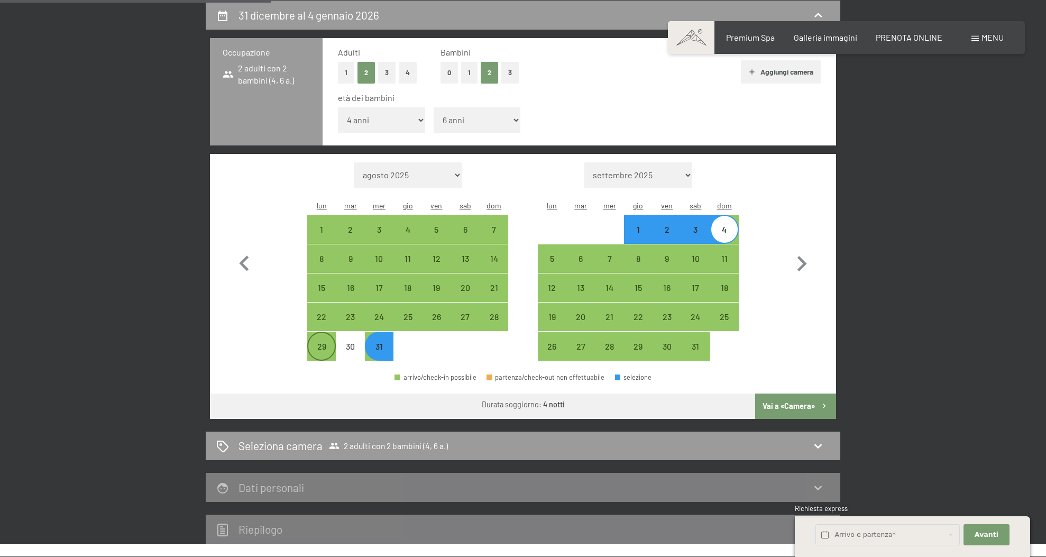
click at [318, 342] on div "29" at bounding box center [321, 355] width 26 height 26
select select "[DATE]"
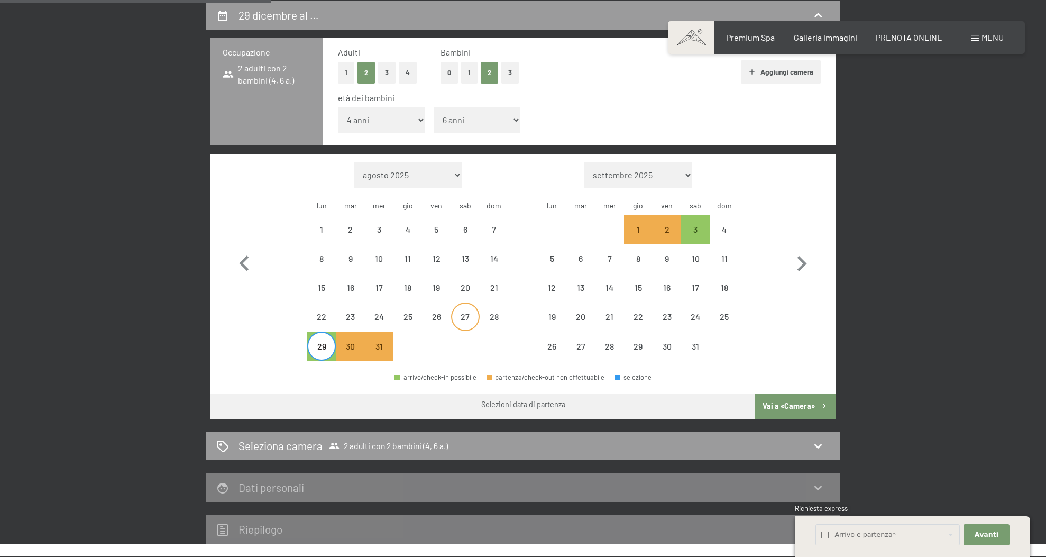
click at [470, 313] on div "27" at bounding box center [465, 326] width 26 height 26
select select "[DATE]"
click at [498, 313] on div "28" at bounding box center [494, 326] width 26 height 26
select select "[DATE]"
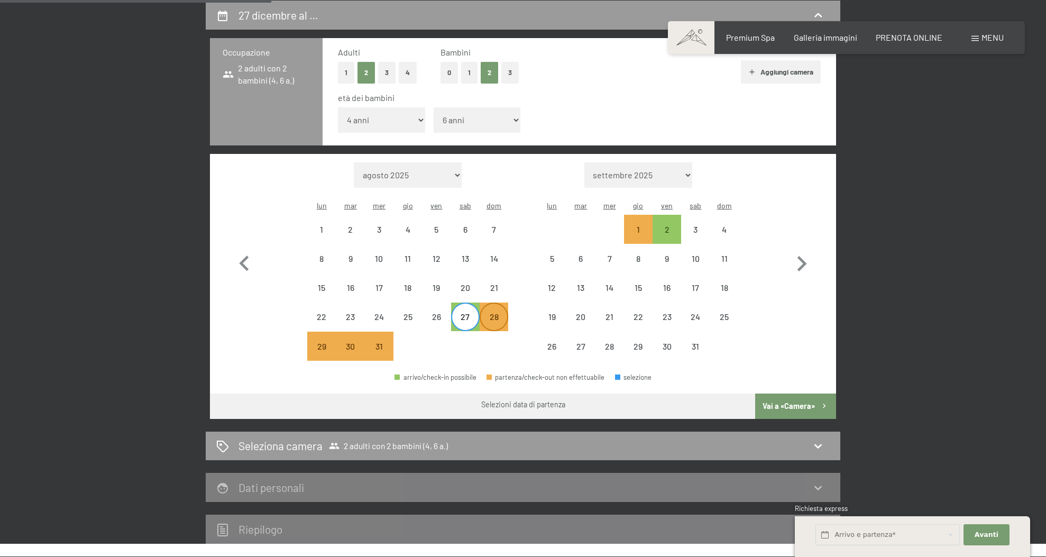
select select "[DATE]"
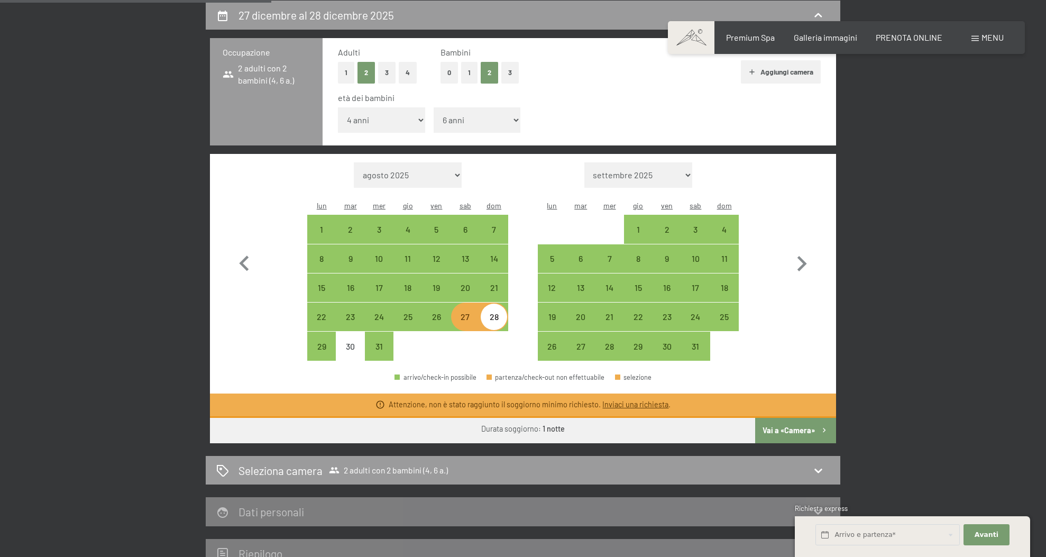
click at [498, 313] on div "28" at bounding box center [494, 326] width 26 height 26
select select "[DATE]"
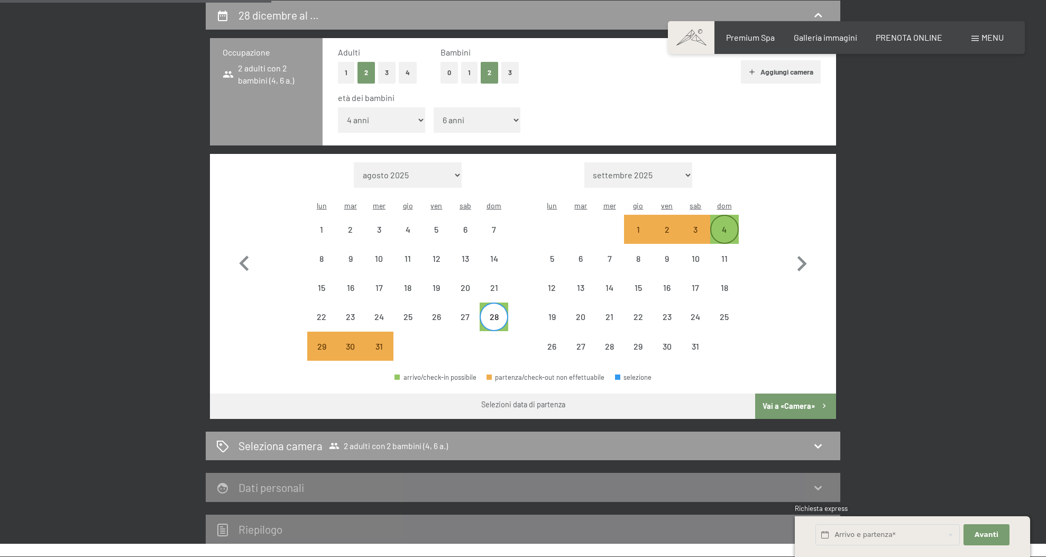
click at [720, 225] on div "4" at bounding box center [724, 238] width 26 height 26
select select "[DATE]"
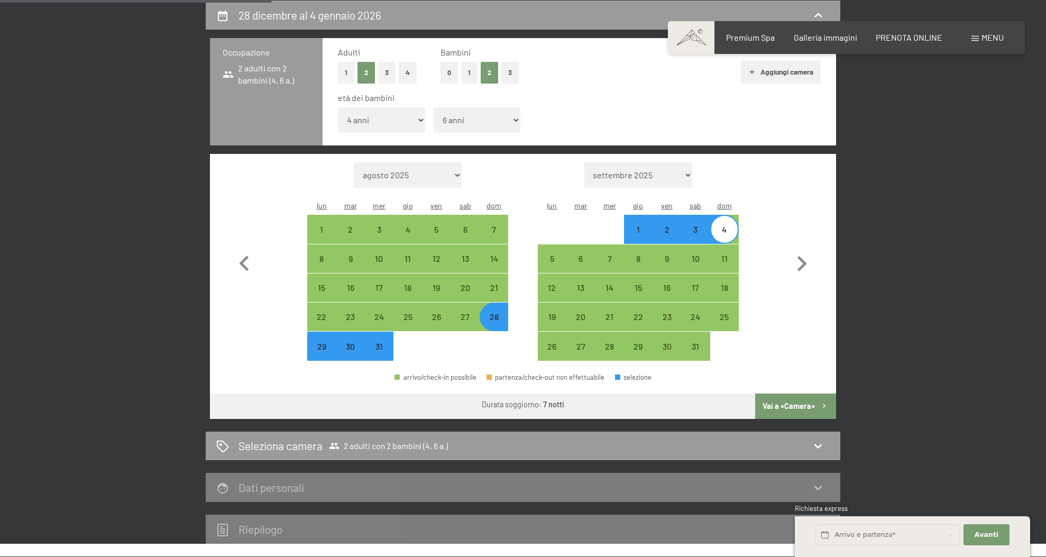
click at [781, 394] on button "Vai a «Camera»" at bounding box center [795, 406] width 81 height 25
select select "[DATE]"
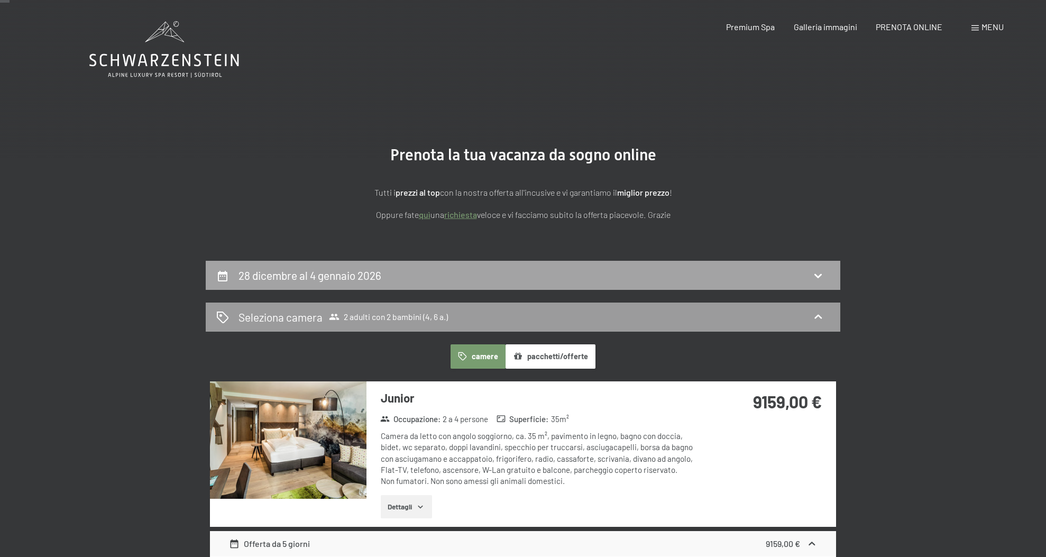
scroll to position [0, 0]
click at [462, 272] on div "28 dicembre al 4 gennaio 2026" at bounding box center [523, 275] width 614 height 15
select select "4"
select select "6"
select select "[DATE]"
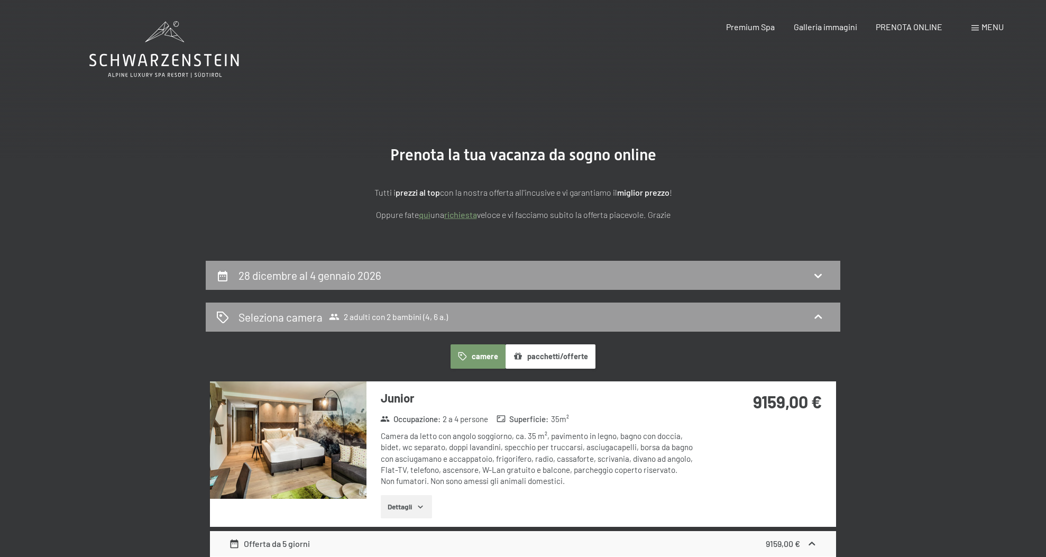
select select "[DATE]"
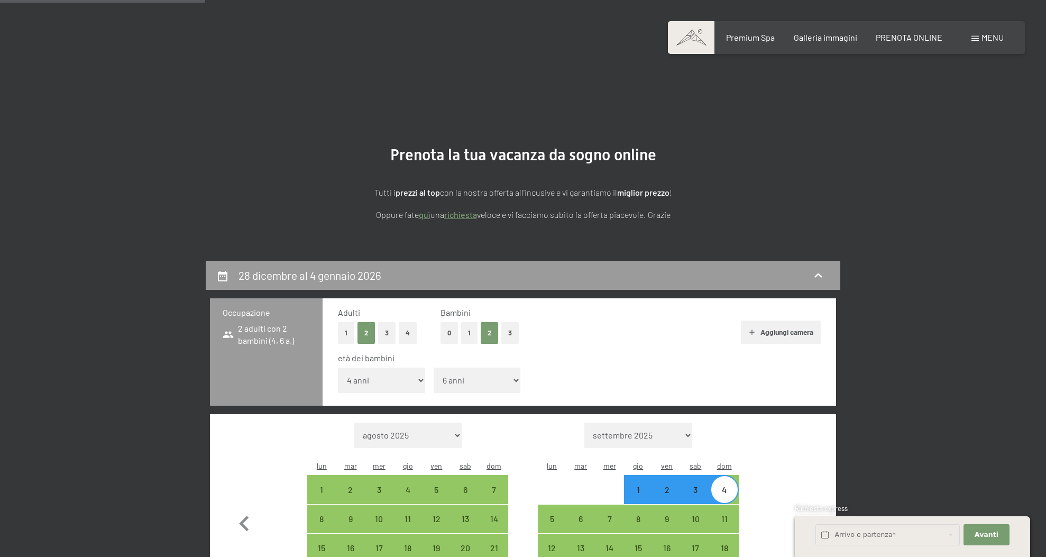
scroll to position [260, 0]
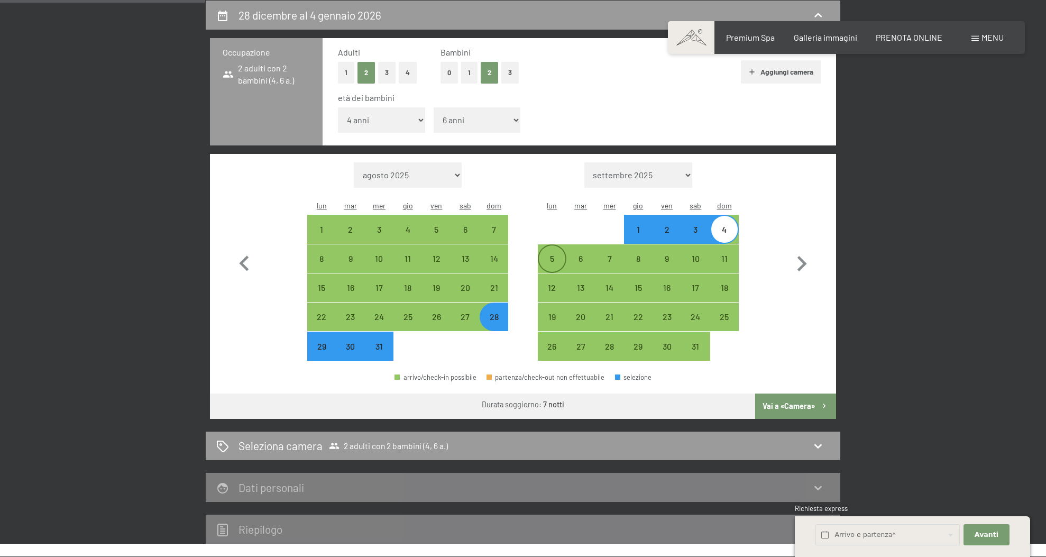
click at [550, 254] on div "5" at bounding box center [552, 267] width 26 height 26
select select "[DATE]"
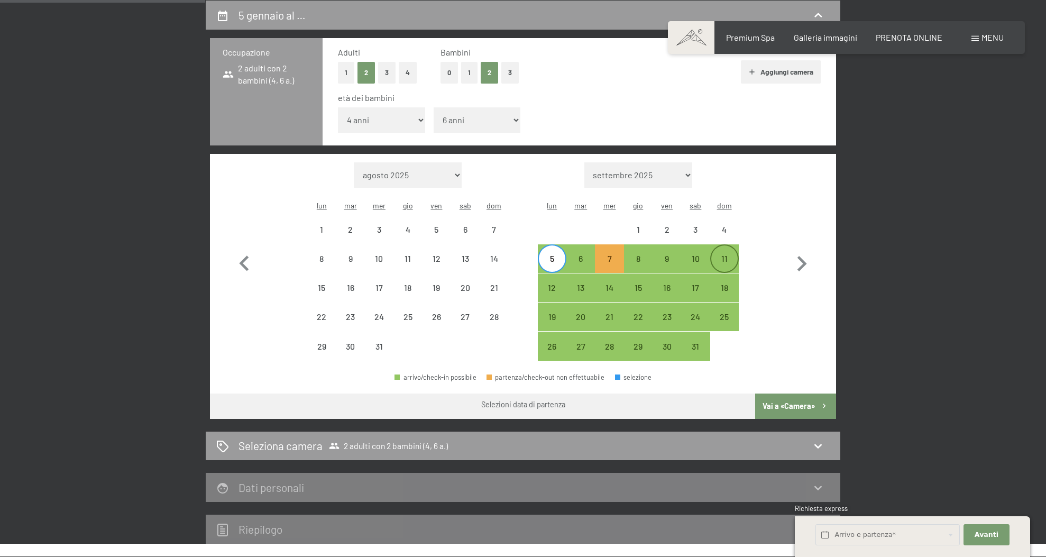
click at [719, 254] on div "11" at bounding box center [724, 267] width 26 height 26
select select "[DATE]"
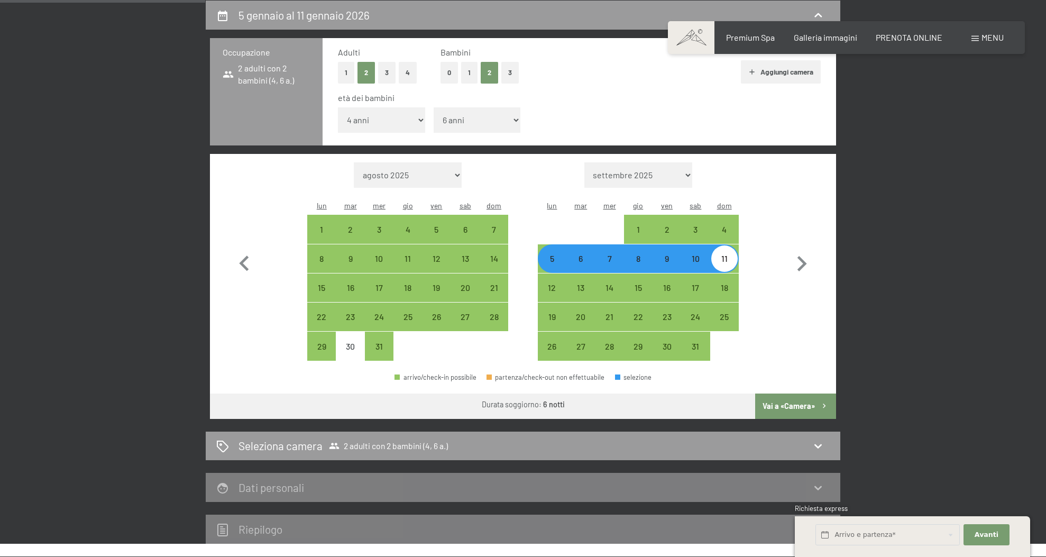
click at [804, 394] on button "Vai a «Camera»" at bounding box center [795, 406] width 81 height 25
select select "[DATE]"
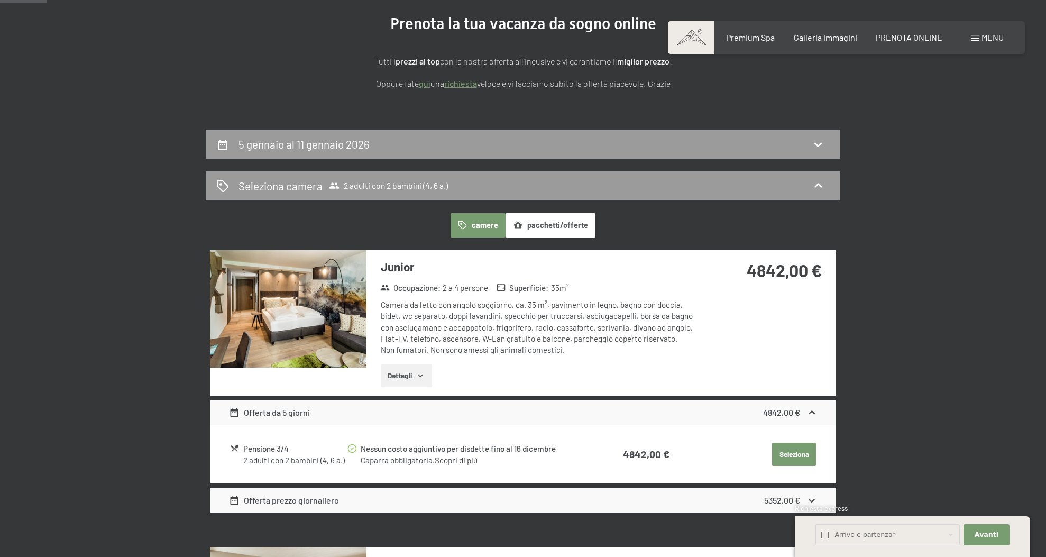
scroll to position [186, 0]
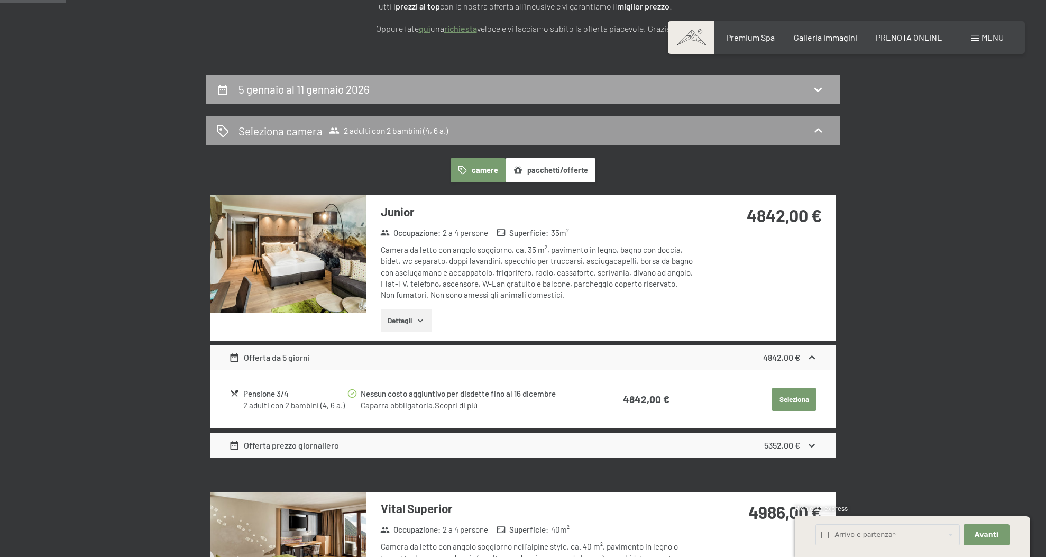
click at [373, 91] on div "5 gennaio al 11 gennaio 2026" at bounding box center [306, 88] width 135 height 15
select select "4"
select select "6"
select select "[DATE]"
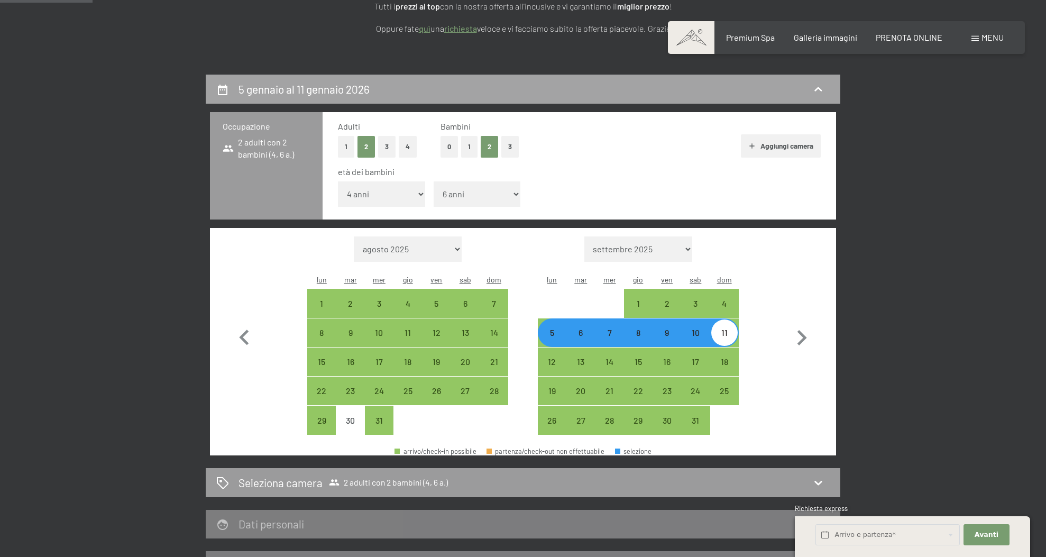
scroll to position [260, 0]
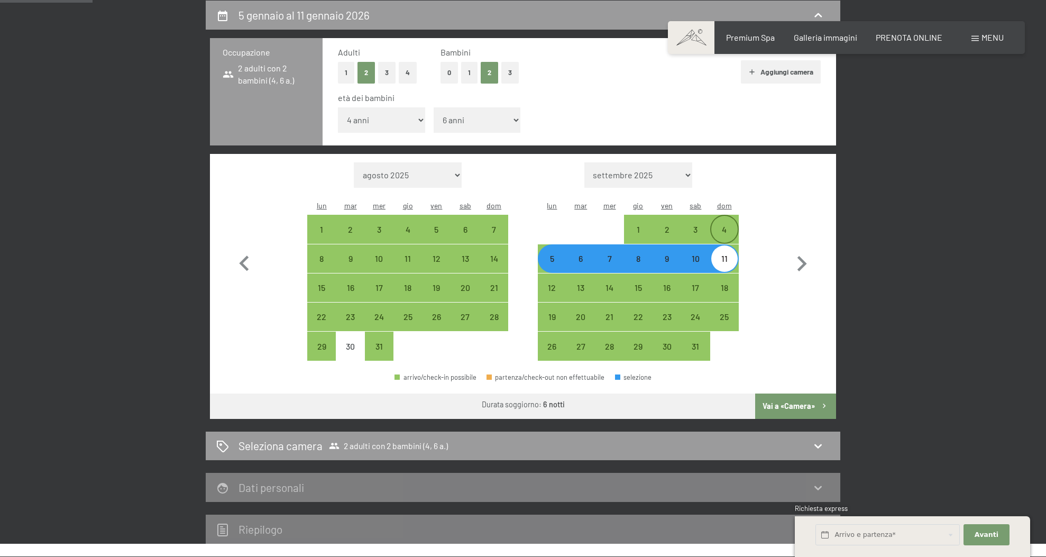
click at [718, 225] on div "4" at bounding box center [724, 238] width 26 height 26
select select "[DATE]"
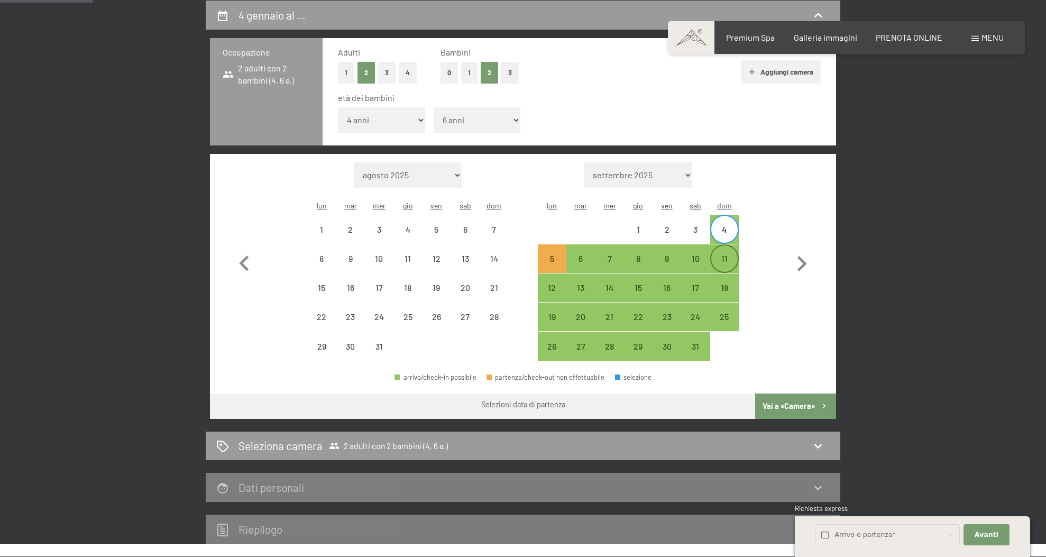
click at [724, 254] on div "11" at bounding box center [724, 267] width 26 height 26
select select "[DATE]"
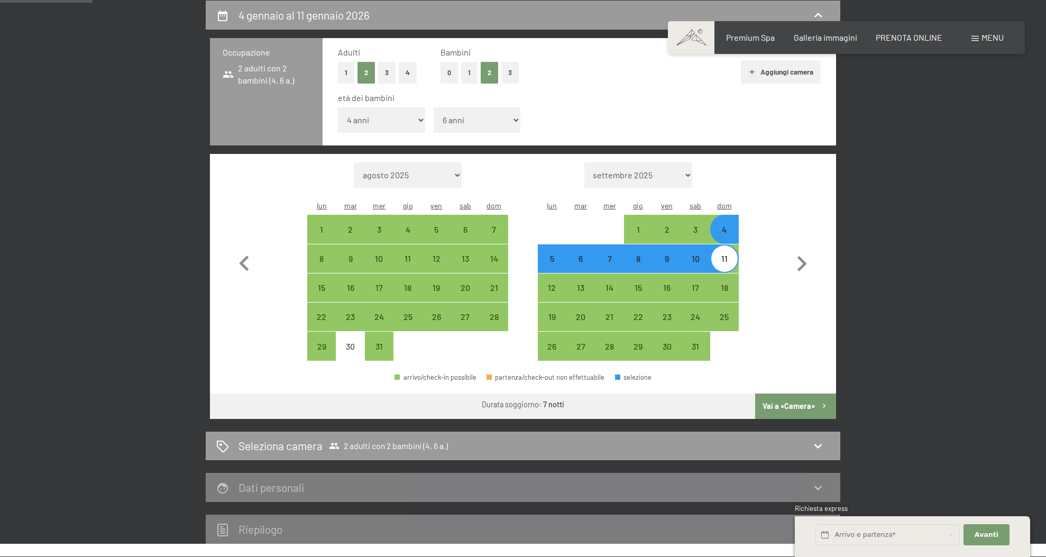
click at [778, 394] on button "Vai a «Camera»" at bounding box center [795, 406] width 81 height 25
select select "[DATE]"
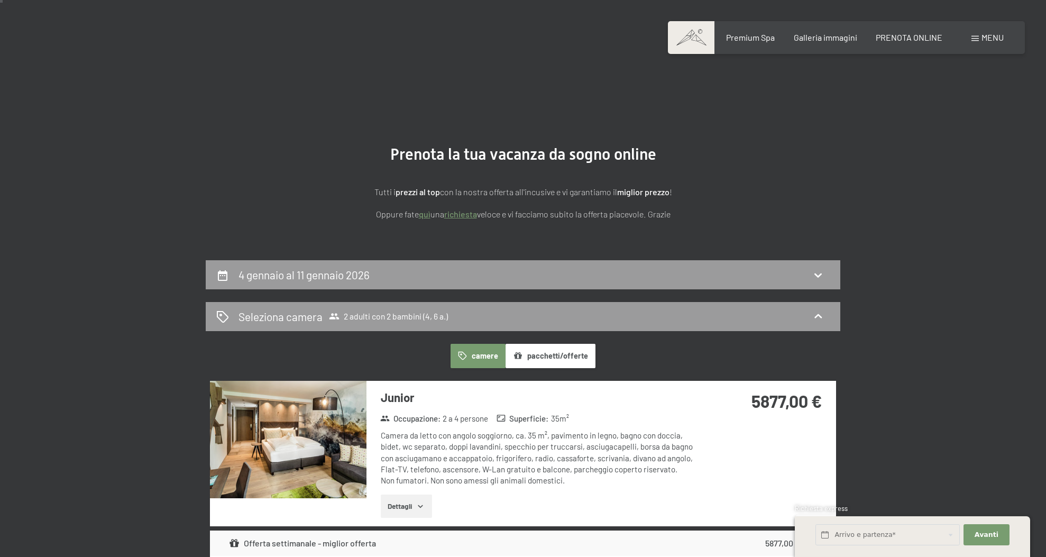
scroll to position [39, 0]
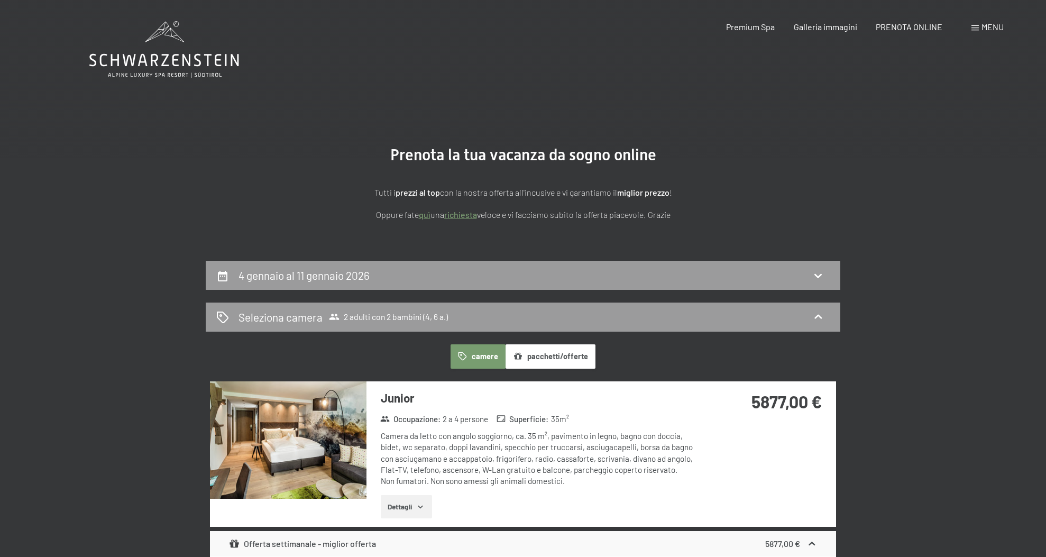
scroll to position [0, 0]
click at [406, 271] on div "4 gennaio al 11 gennaio 2026" at bounding box center [523, 275] width 614 height 15
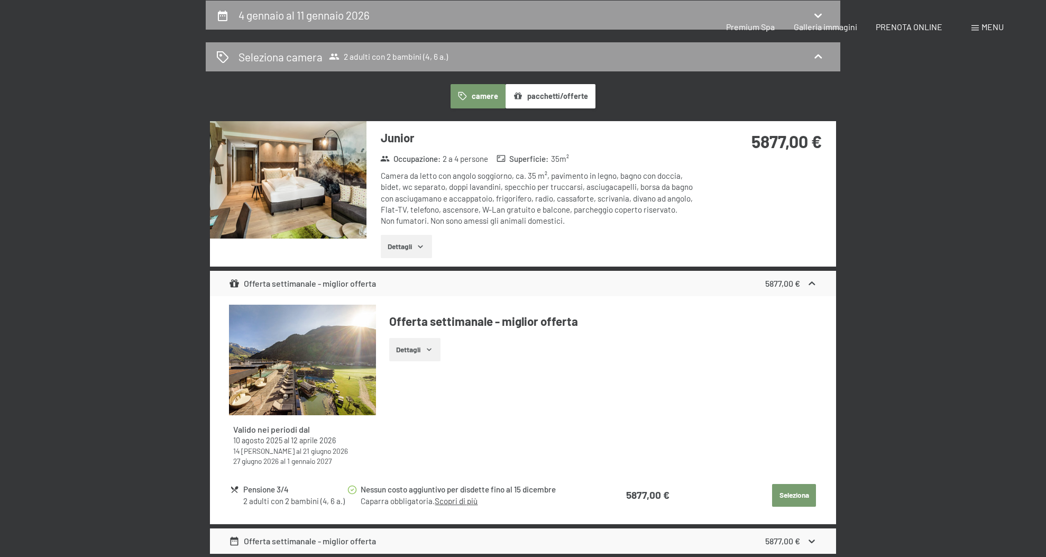
select select "4"
select select "6"
select select "[DATE]"
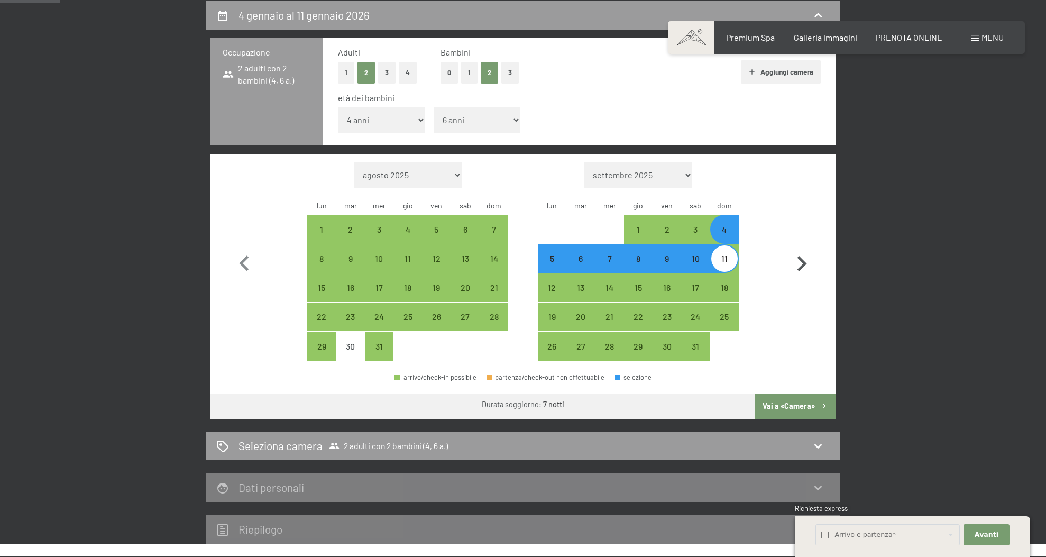
click at [806, 249] on icon "button" at bounding box center [802, 264] width 31 height 31
select select "[DATE]"
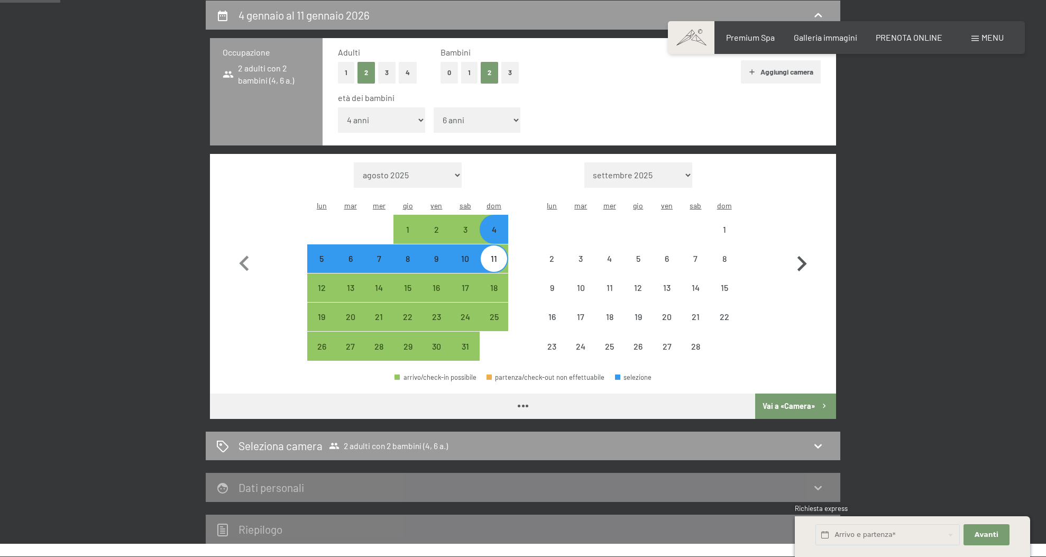
select select "[DATE]"
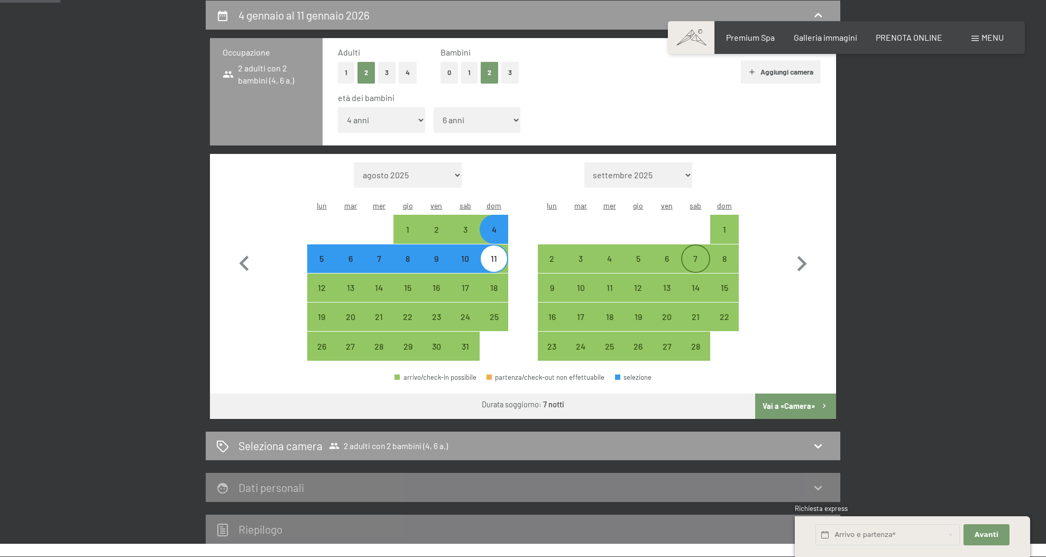
click at [701, 254] on div "7" at bounding box center [695, 267] width 26 height 26
select select "[DATE]"
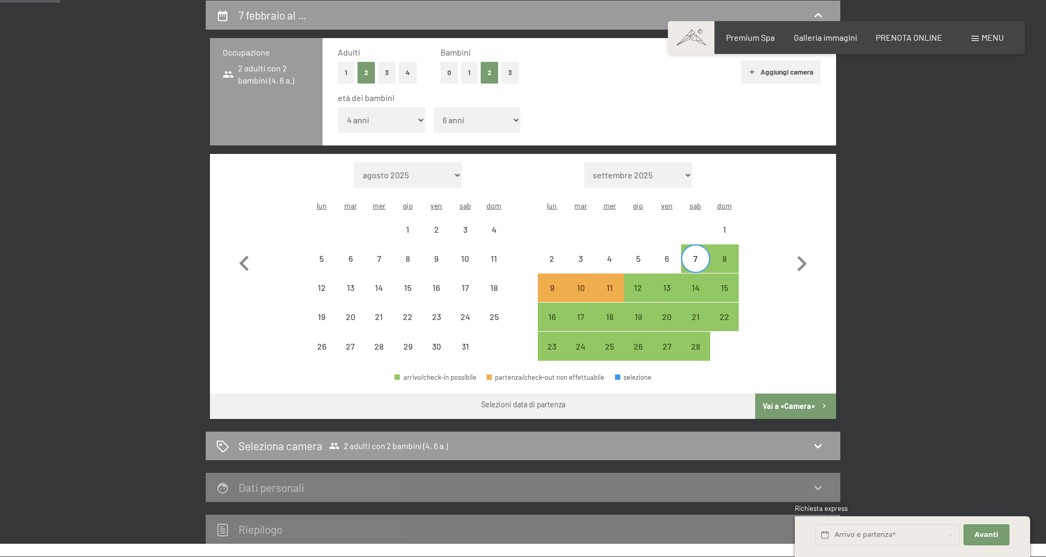
drag, startPoint x: 699, startPoint y: 260, endPoint x: 703, endPoint y: 273, distance: 14.1
click at [699, 284] on div "14" at bounding box center [695, 297] width 26 height 26
select select "[DATE]"
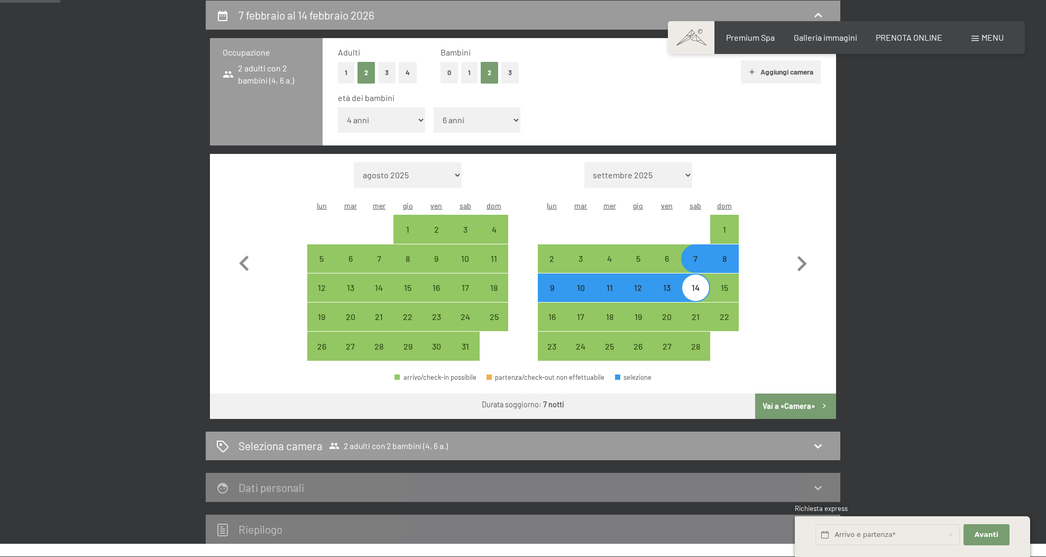
click at [780, 394] on button "Vai a «Camera»" at bounding box center [795, 406] width 81 height 25
select select "[DATE]"
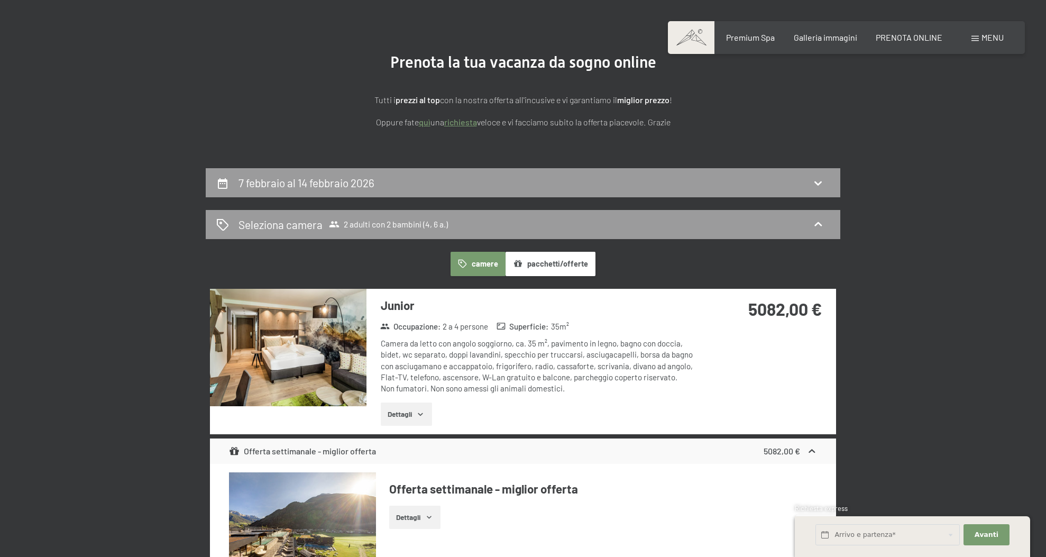
scroll to position [0, 0]
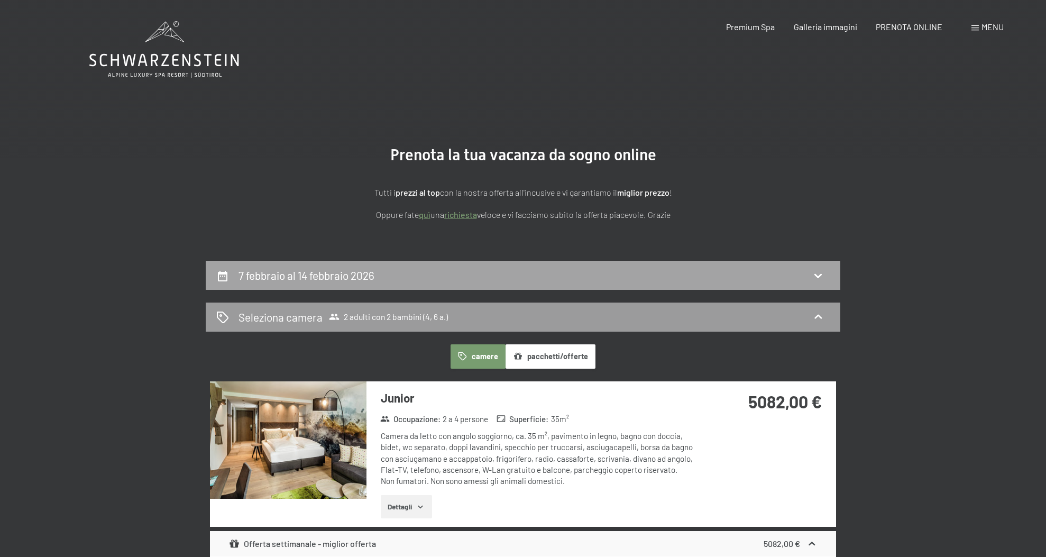
click at [581, 272] on div "7 febbraio al 14 febbraio 2026" at bounding box center [523, 275] width 614 height 15
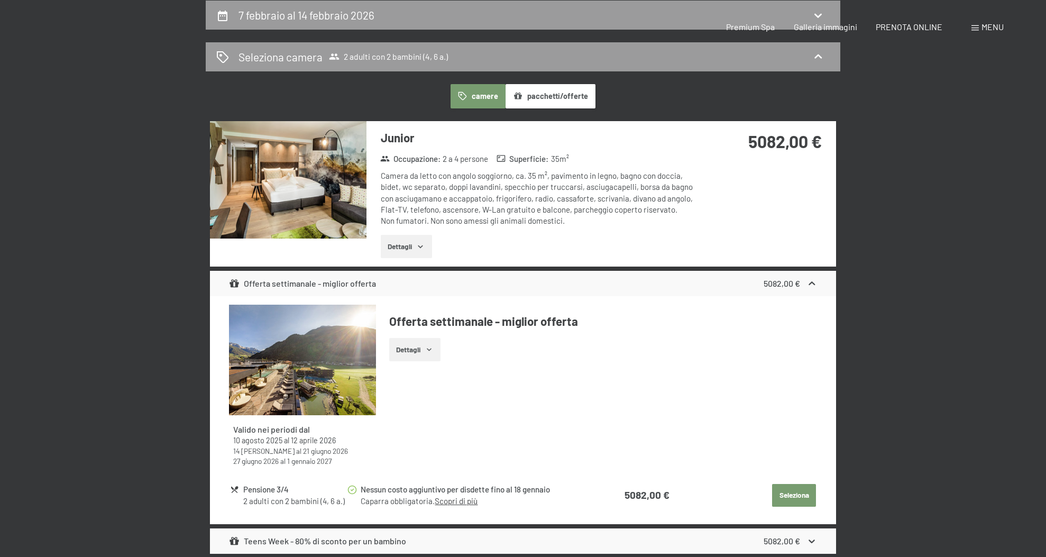
select select "4"
select select "6"
select select "[DATE]"
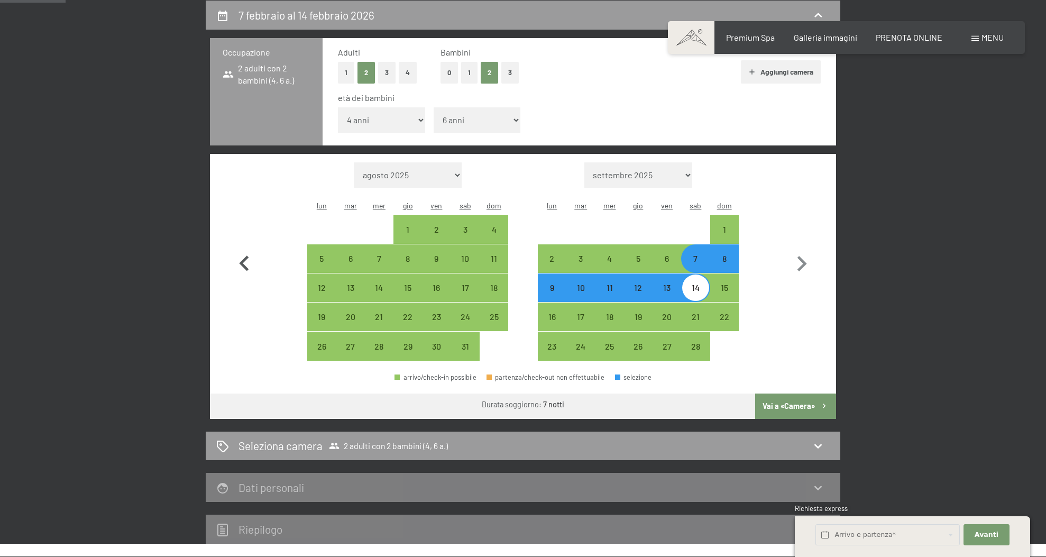
click at [239, 249] on icon "button" at bounding box center [244, 264] width 31 height 31
select select "[DATE]"
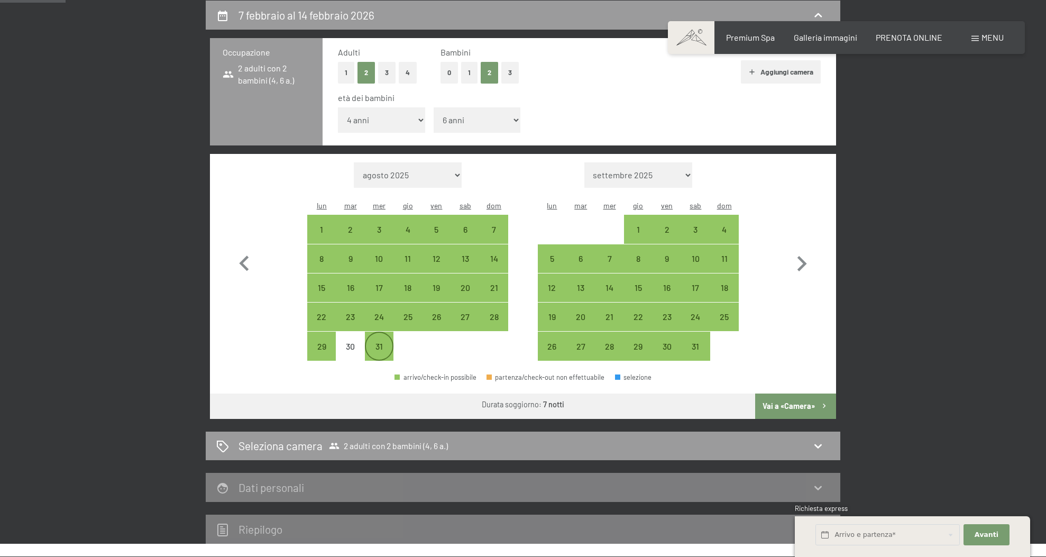
click at [382, 342] on div "31" at bounding box center [379, 355] width 26 height 26
select select "[DATE]"
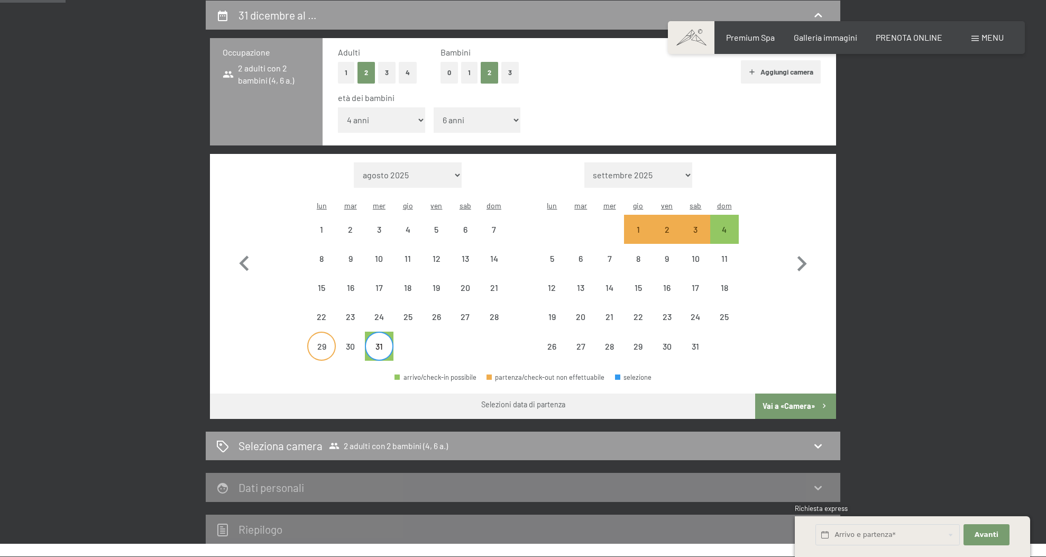
click at [317, 342] on div "29" at bounding box center [321, 355] width 26 height 26
select select "[DATE]"
click at [317, 342] on div "29" at bounding box center [321, 355] width 26 height 26
select select "[DATE]"
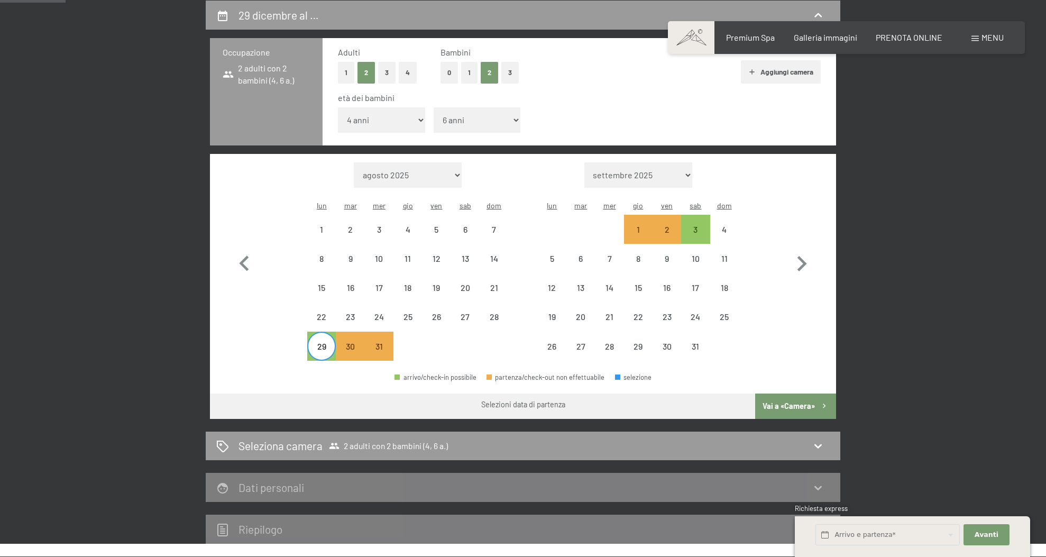
select select "[DATE]"
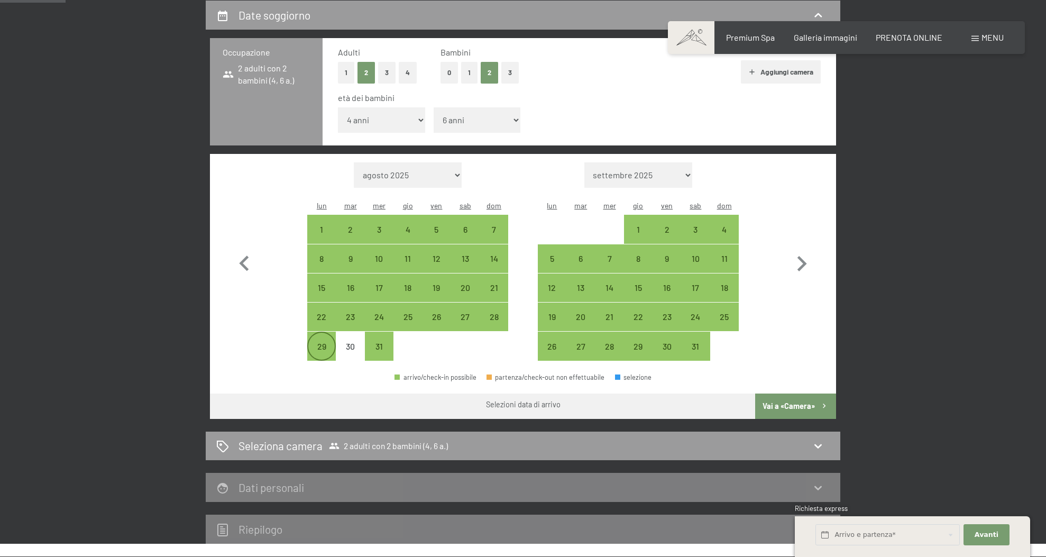
click at [317, 342] on div "29" at bounding box center [321, 355] width 26 height 26
select select "[DATE]"
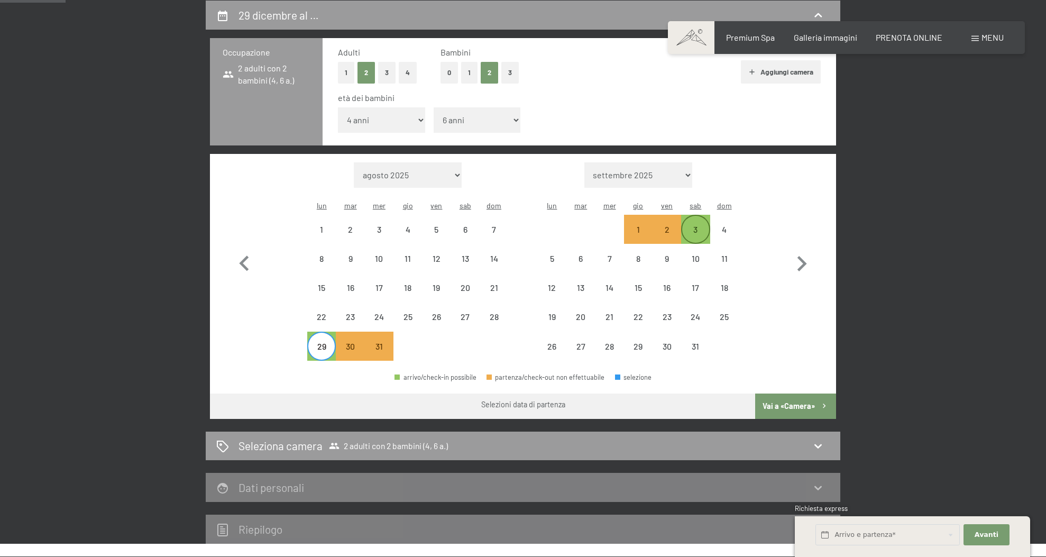
click at [697, 225] on div "3" at bounding box center [695, 238] width 26 height 26
select select "[DATE]"
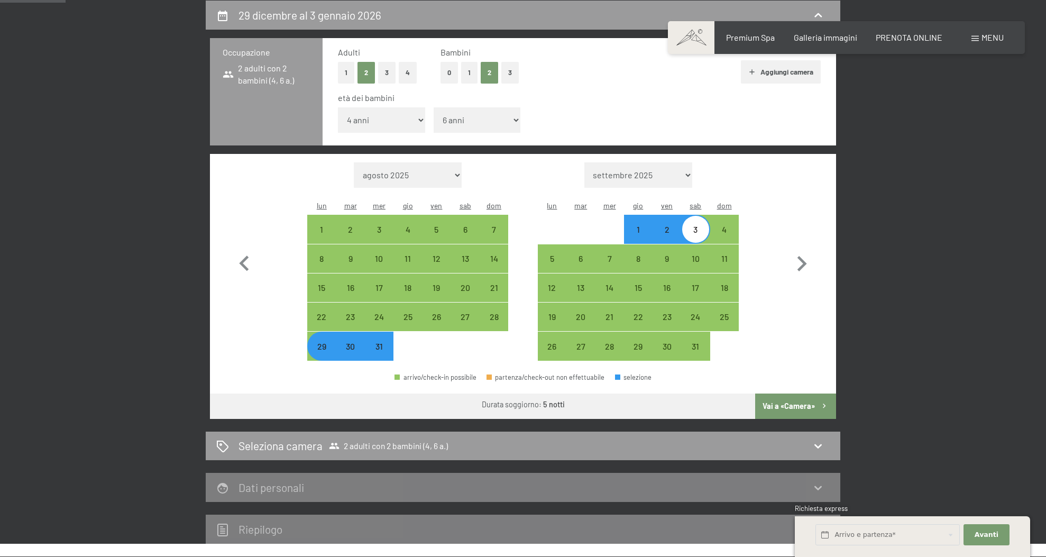
click at [779, 394] on button "Vai a «Camera»" at bounding box center [795, 406] width 81 height 25
select select "[DATE]"
